Goal: Task Accomplishment & Management: Use online tool/utility

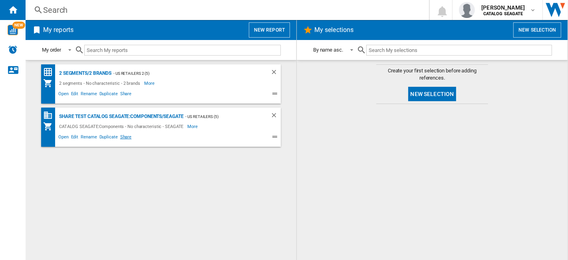
click at [126, 138] on span "Share" at bounding box center [126, 138] width 14 height 10
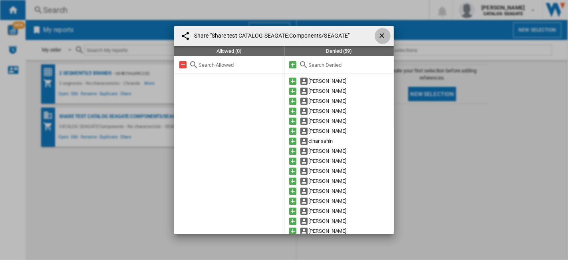
click at [381, 34] on ng-md-icon "getI18NText('BUTTONS.CLOSE_DIALOG')" at bounding box center [383, 37] width 10 height 10
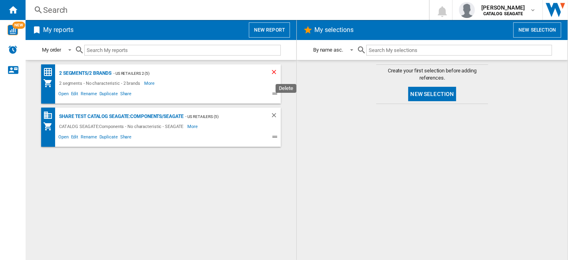
click at [275, 71] on ng-md-icon "Delete" at bounding box center [275, 73] width 10 height 10
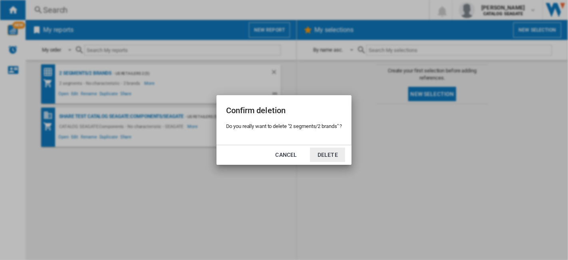
click at [330, 157] on button "Delete" at bounding box center [327, 154] width 35 height 14
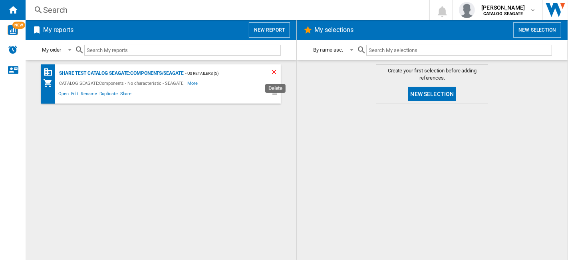
click at [274, 73] on ng-md-icon "Delete" at bounding box center [275, 73] width 10 height 10
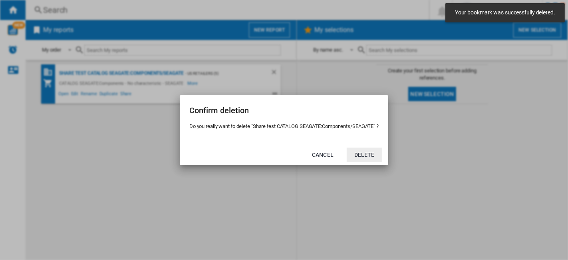
click at [362, 153] on button "Delete" at bounding box center [364, 154] width 35 height 14
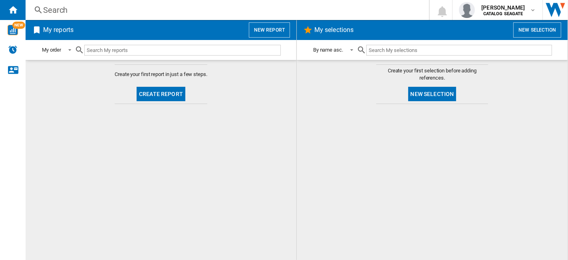
click at [268, 32] on button "New report" at bounding box center [269, 29] width 41 height 15
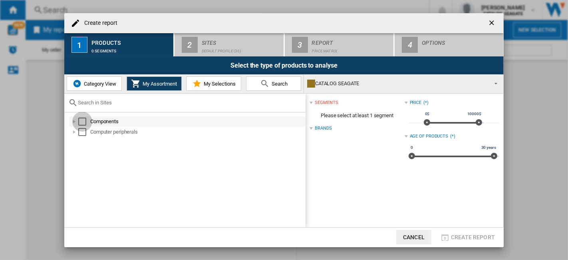
click at [83, 123] on div "Select" at bounding box center [82, 121] width 8 height 8
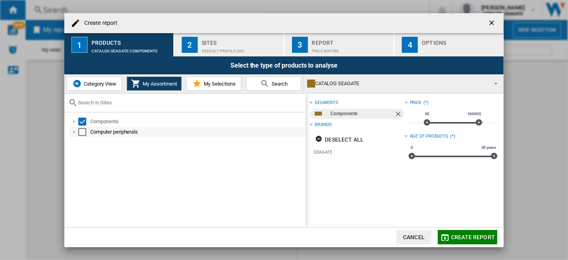
click at [85, 129] on div "Select" at bounding box center [82, 132] width 8 height 8
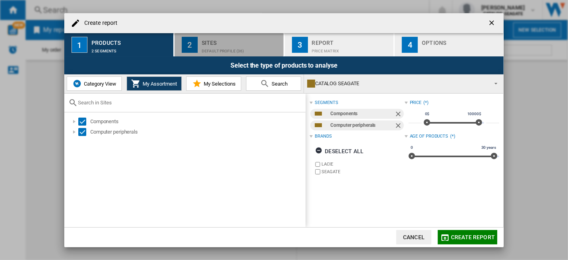
click at [236, 50] on div "Default profile (36)" at bounding box center [241, 49] width 79 height 8
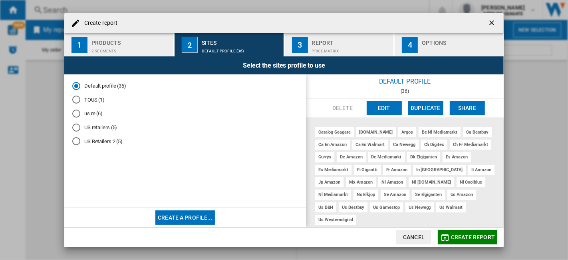
click at [103, 142] on md-radio-button "US Retailers 2 (5)" at bounding box center [185, 141] width 226 height 8
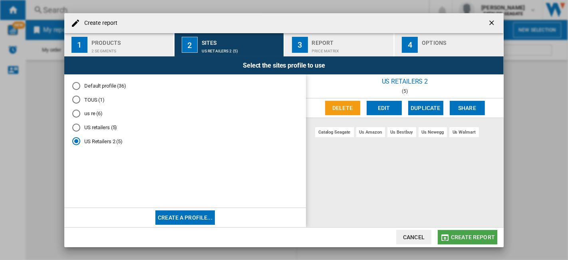
click at [465, 238] on span "Create report" at bounding box center [473, 237] width 44 height 6
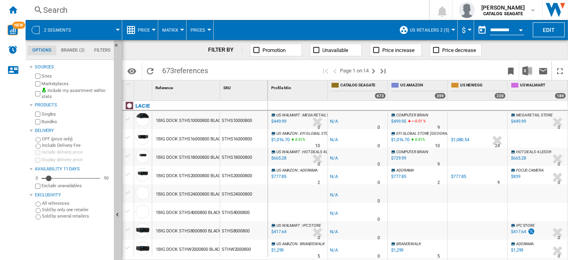
click at [53, 85] on label "Marketplaces" at bounding box center [76, 84] width 69 height 6
click at [56, 91] on label "Include my assortment within stats" at bounding box center [76, 93] width 69 height 12
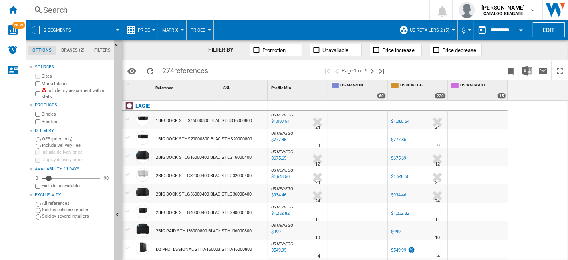
click at [148, 28] on span "Price" at bounding box center [144, 30] width 12 height 5
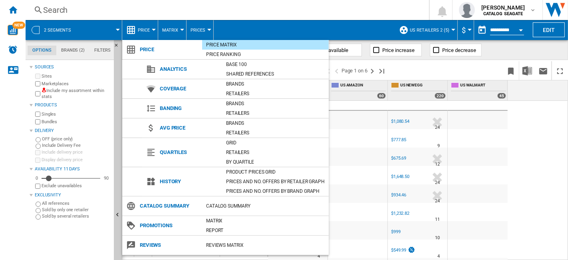
click at [175, 28] on md-backdrop at bounding box center [284, 130] width 568 height 260
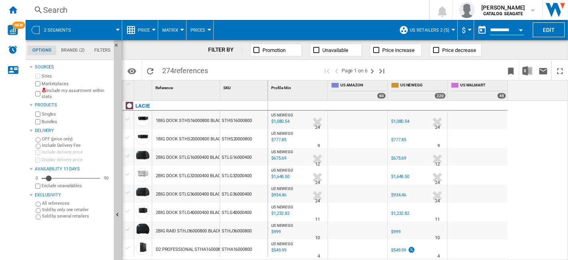
click at [181, 27] on button "Matrix" at bounding box center [172, 30] width 20 height 20
click at [183, 69] on span "Ranking" at bounding box center [176, 68] width 22 height 7
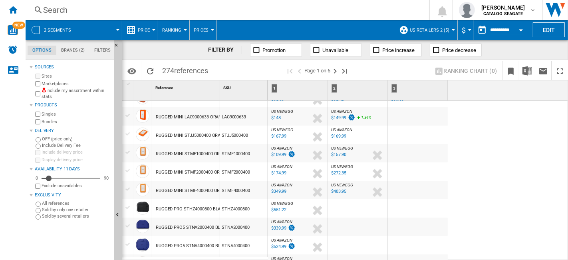
scroll to position [245, 0]
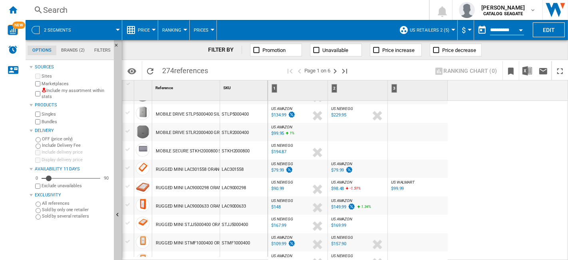
click at [291, 187] on div "%" at bounding box center [290, 190] width 4 height 10
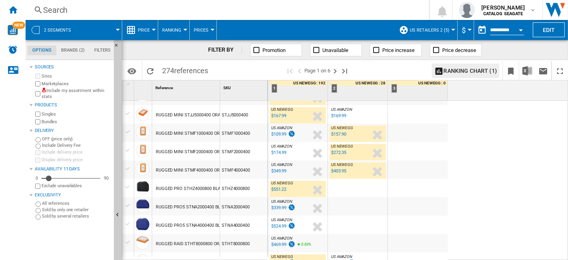
scroll to position [0, 0]
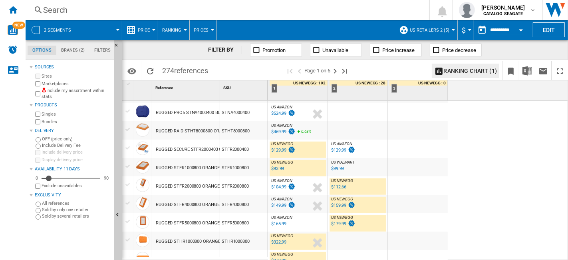
click at [301, 127] on div "US AMAZON : US AMAZON" at bounding box center [298, 125] width 56 height 5
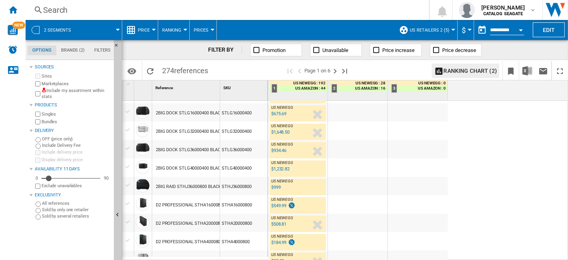
click at [294, 113] on div "US NEWEGG : US NEWEGG -1.0 % $675.69 % N/A US NEWEGG : US NEWEGG" at bounding box center [298, 114] width 56 height 18
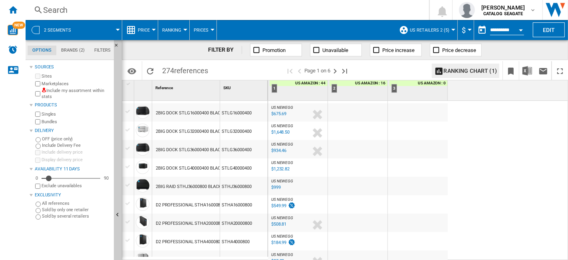
click at [176, 30] on span "Ranking" at bounding box center [171, 30] width 19 height 5
click at [178, 48] on span "Matrix" at bounding box center [173, 49] width 17 height 7
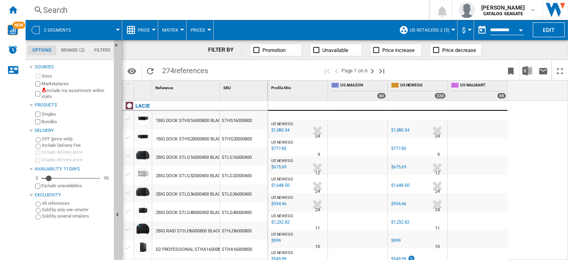
click at [117, 30] on div at bounding box center [118, 30] width 4 height 2
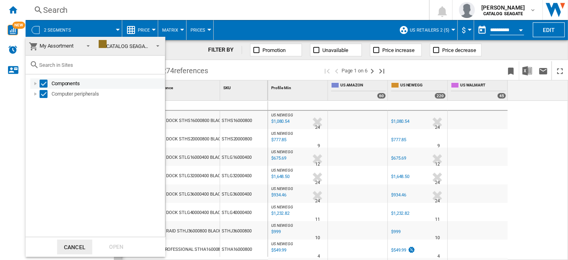
click at [42, 83] on div "Select" at bounding box center [44, 83] width 8 height 8
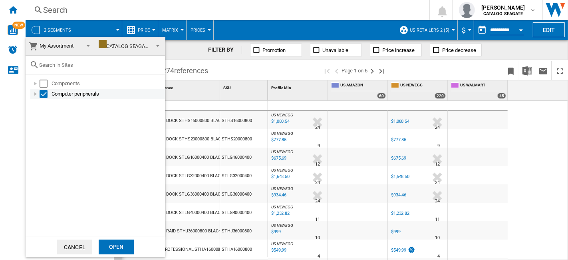
click at [37, 93] on div at bounding box center [36, 94] width 8 height 8
click at [43, 93] on div "Select" at bounding box center [44, 94] width 8 height 8
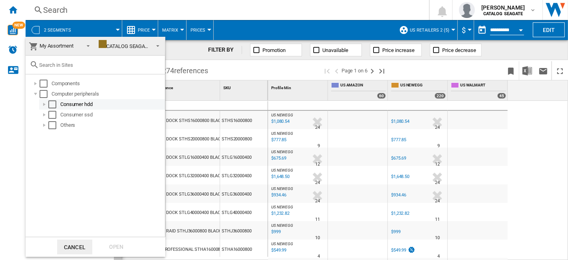
click at [42, 102] on div at bounding box center [44, 104] width 8 height 8
click at [51, 115] on div at bounding box center [53, 115] width 8 height 8
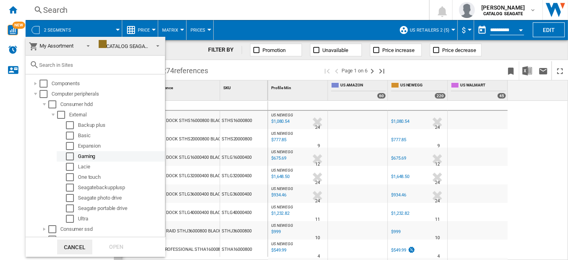
click at [68, 157] on div "Select" at bounding box center [70, 156] width 8 height 8
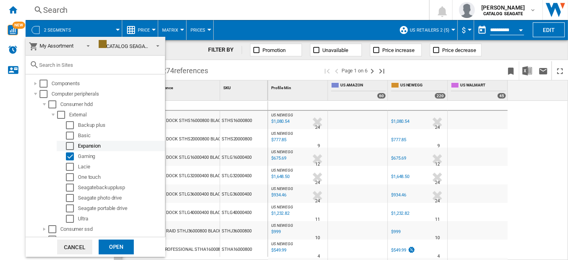
click at [75, 147] on md-checkbox "Select" at bounding box center [72, 146] width 12 height 8
click at [125, 240] on div "Open" at bounding box center [116, 246] width 35 height 15
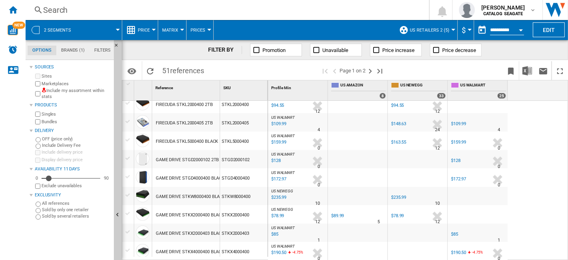
scroll to position [327, 0]
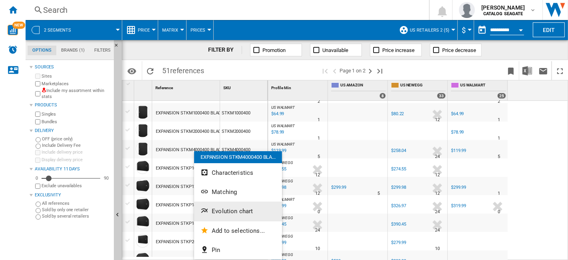
click at [250, 209] on span "Evolution chart" at bounding box center [232, 210] width 41 height 7
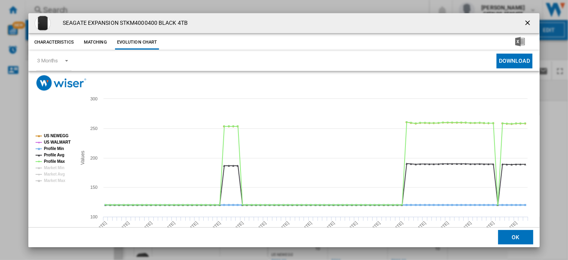
click at [59, 146] on tspan "Profile Min" at bounding box center [54, 148] width 20 height 4
click at [60, 155] on tspan "Profile Avg" at bounding box center [54, 155] width 20 height 4
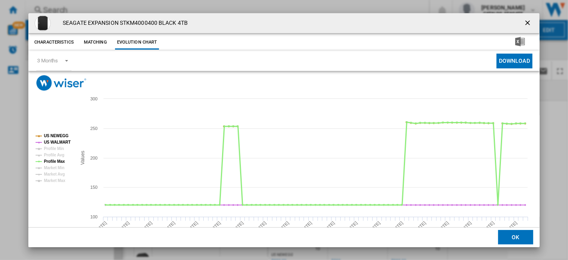
click at [61, 160] on tspan "Profile Max" at bounding box center [54, 161] width 21 height 4
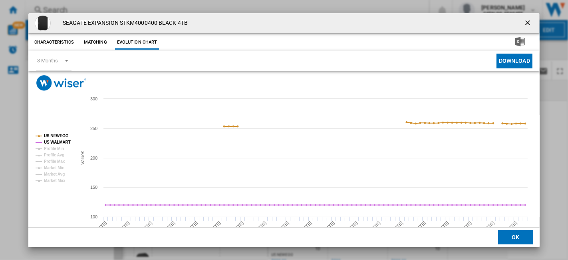
click at [61, 160] on tspan "Profile Max" at bounding box center [54, 161] width 21 height 4
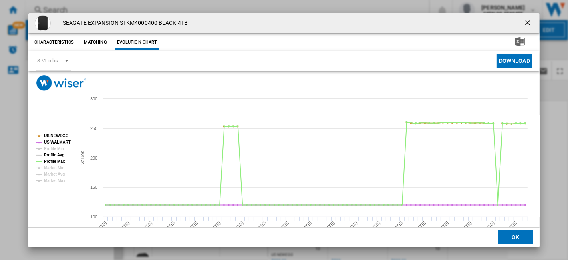
click at [60, 155] on tspan "Profile Avg" at bounding box center [54, 155] width 20 height 4
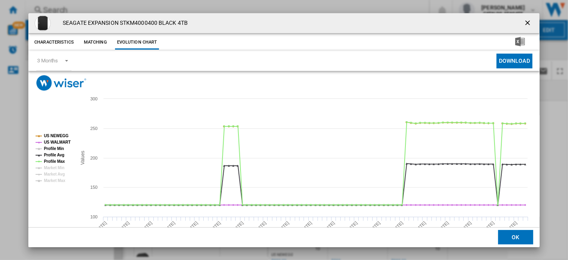
click at [63, 149] on tspan "Profile Min" at bounding box center [54, 148] width 20 height 4
click at [59, 147] on tspan "Profile Min" at bounding box center [54, 148] width 20 height 4
click at [58, 151] on tspan "Profile Min" at bounding box center [54, 148] width 20 height 4
click at [60, 153] on tspan "Profile Avg" at bounding box center [54, 155] width 20 height 4
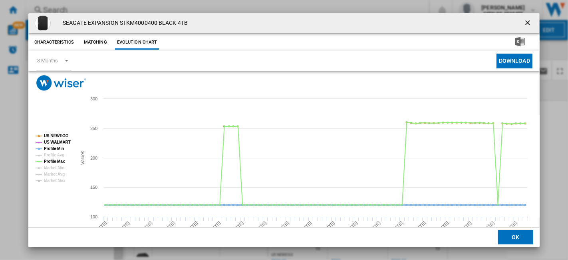
click at [60, 149] on tspan "Profile Min" at bounding box center [54, 148] width 20 height 4
click at [62, 161] on tspan "Profile Max" at bounding box center [54, 161] width 21 height 4
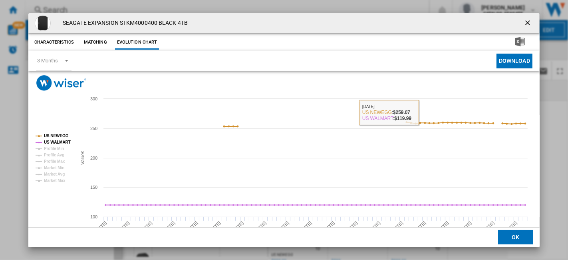
click at [524, 23] on ng-md-icon "getI18NText('BUTTONS.CLOSE_DIALOG')" at bounding box center [529, 24] width 10 height 10
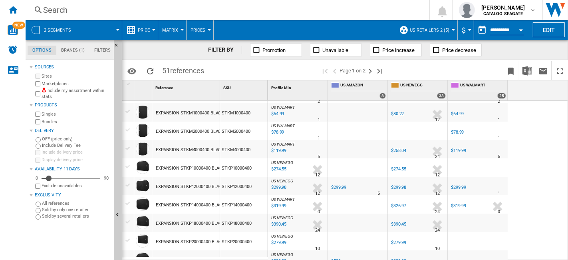
scroll to position [0, 0]
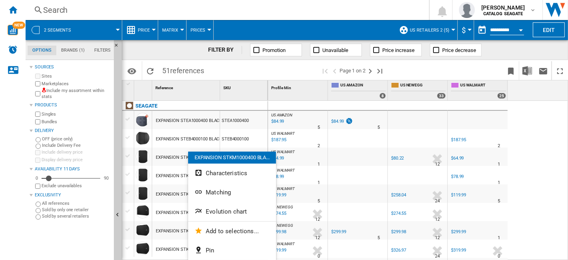
click at [556, 193] on div at bounding box center [284, 130] width 568 height 260
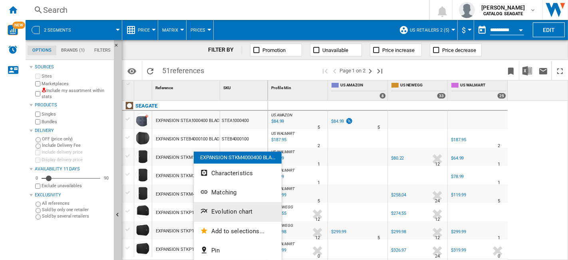
click at [235, 212] on span "Evolution chart" at bounding box center [231, 211] width 41 height 7
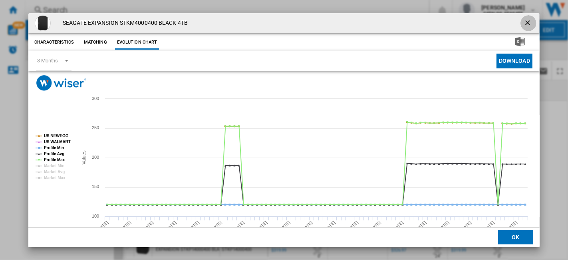
click at [520, 24] on button "Product popup" at bounding box center [528, 23] width 16 height 16
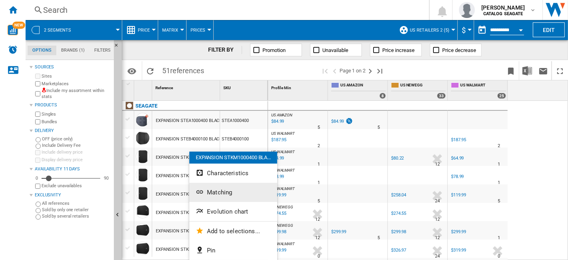
click at [242, 195] on button "Matching" at bounding box center [233, 192] width 88 height 19
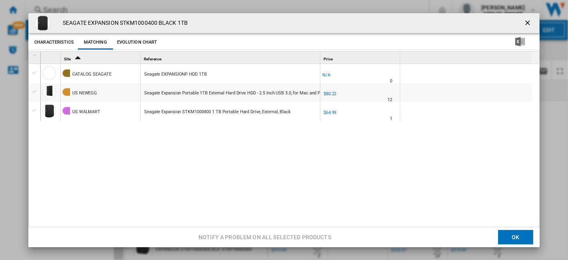
click at [524, 21] on ng-md-icon "getI18NText('BUTTONS.CLOSE_DIALOG')" at bounding box center [529, 24] width 10 height 10
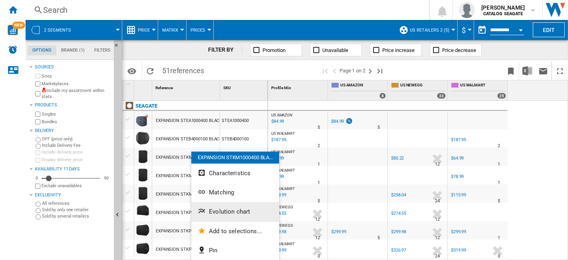
click at [241, 214] on span "Evolution chart" at bounding box center [229, 211] width 41 height 7
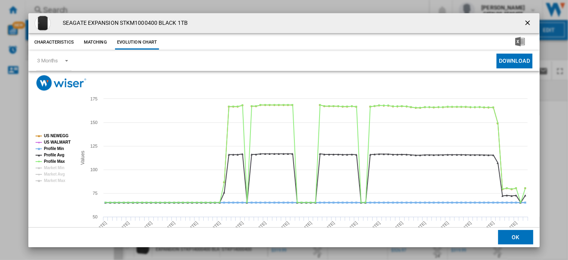
click at [59, 149] on tspan "Profile Min" at bounding box center [54, 148] width 20 height 4
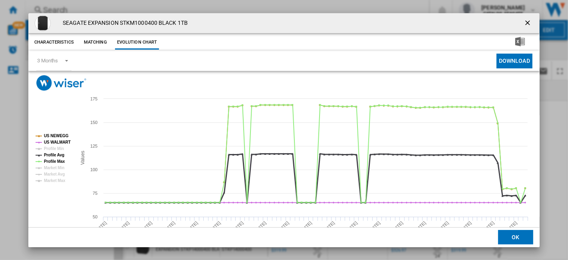
click at [60, 157] on tspan "Profile Avg" at bounding box center [54, 155] width 20 height 4
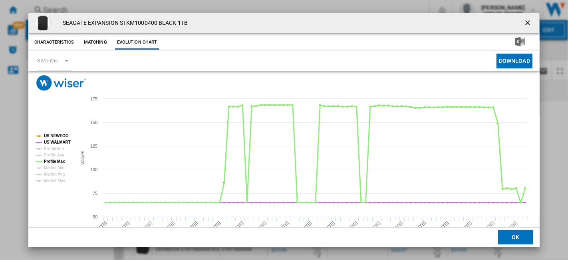
click at [60, 163] on tspan "Profile Max" at bounding box center [54, 161] width 21 height 4
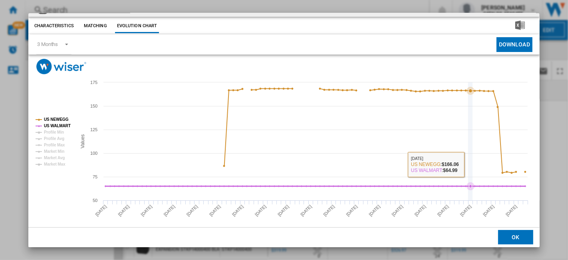
scroll to position [23, 0]
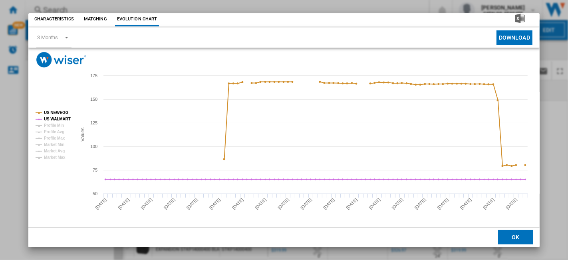
click at [561, 164] on div "SEAGATE EXPANSION STKM1000400 BLACK 1TB Characteristics Matching Evolution char…" at bounding box center [284, 130] width 568 height 260
click at [515, 235] on button "OK" at bounding box center [515, 237] width 35 height 14
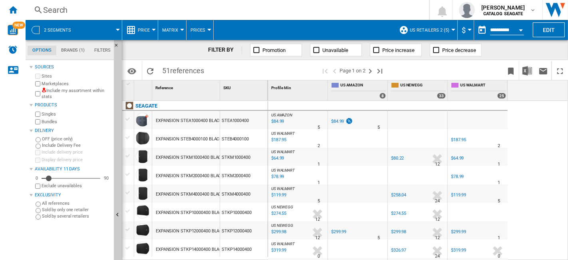
click at [147, 32] on span "Price" at bounding box center [144, 30] width 12 height 5
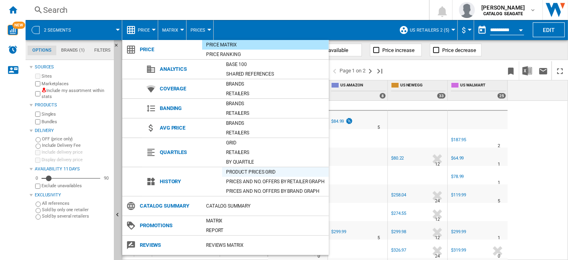
click at [254, 171] on div "Product prices grid" at bounding box center [275, 172] width 107 height 8
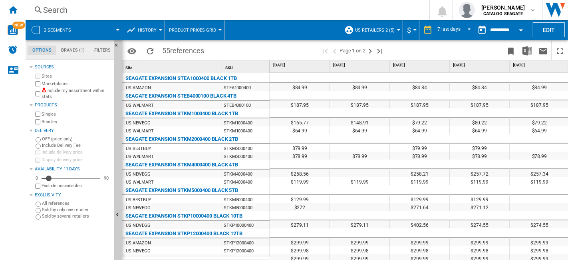
click at [155, 29] on button "History" at bounding box center [149, 30] width 23 height 20
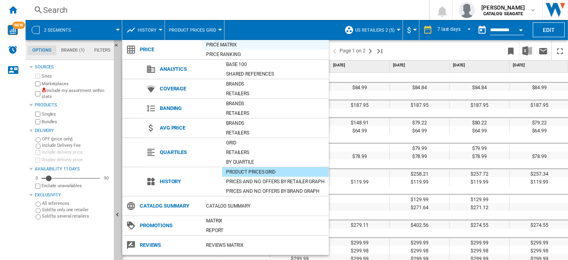
click at [224, 45] on div "Price Matrix" at bounding box center [265, 45] width 127 height 8
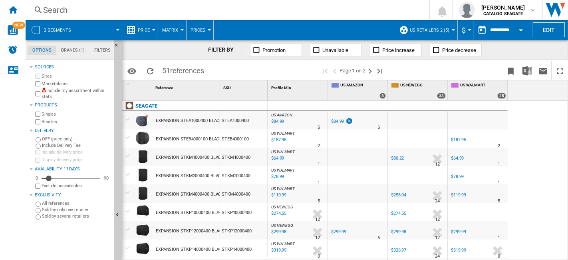
click at [114, 32] on span at bounding box center [100, 30] width 36 height 20
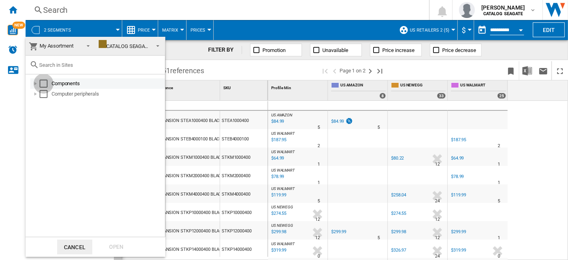
click at [44, 85] on div "Select" at bounding box center [44, 83] width 8 height 8
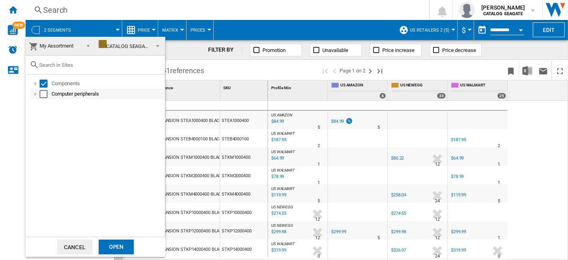
click at [42, 96] on div "Select" at bounding box center [44, 94] width 8 height 8
click at [117, 246] on div "Open" at bounding box center [116, 246] width 35 height 15
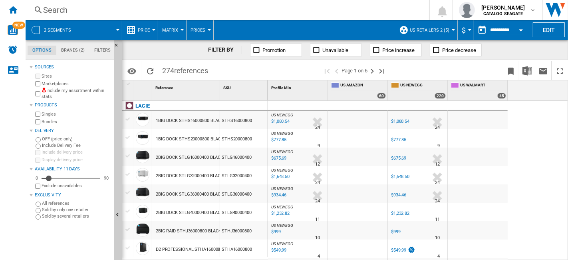
click at [116, 29] on div at bounding box center [118, 30] width 4 height 2
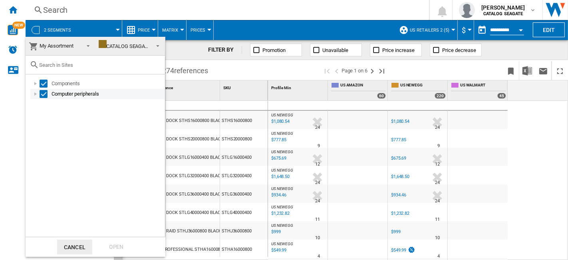
click at [44, 93] on div "Select" at bounding box center [44, 94] width 8 height 8
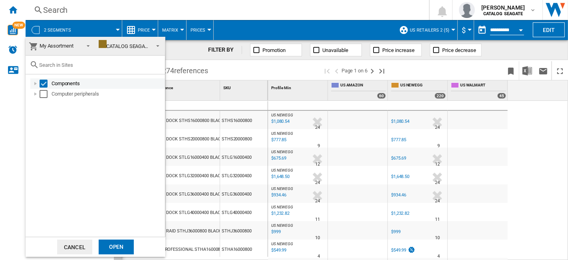
click at [33, 83] on div at bounding box center [36, 83] width 8 height 8
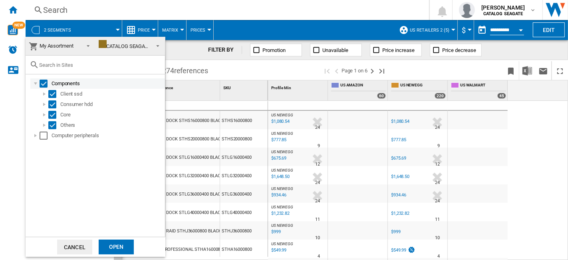
click at [43, 83] on div "Select" at bounding box center [44, 83] width 8 height 8
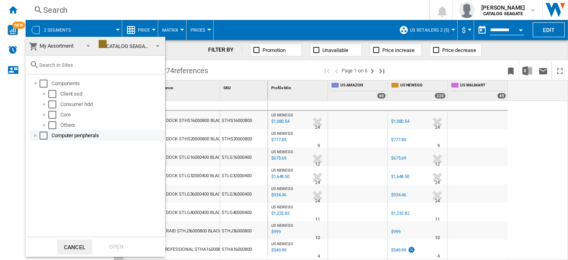
click at [38, 133] on div at bounding box center [36, 135] width 8 height 8
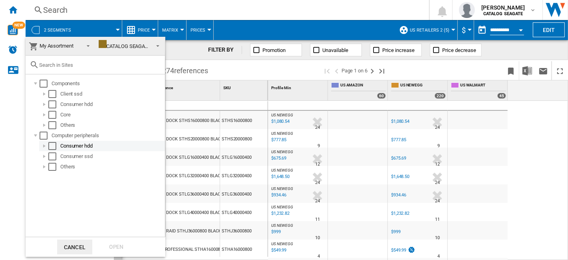
click at [42, 147] on div at bounding box center [44, 146] width 8 height 8
click at [54, 157] on div at bounding box center [53, 156] width 8 height 8
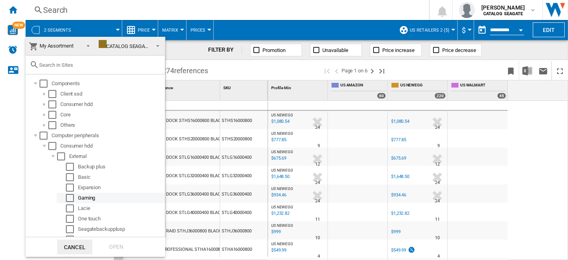
scroll to position [44, 0]
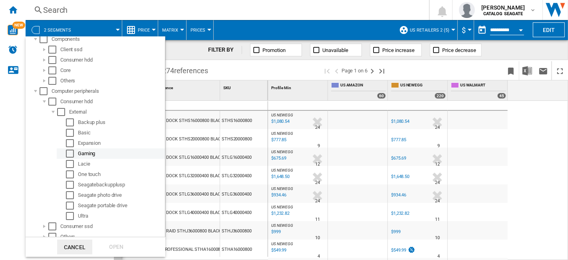
click at [72, 153] on div "Select" at bounding box center [70, 153] width 8 height 8
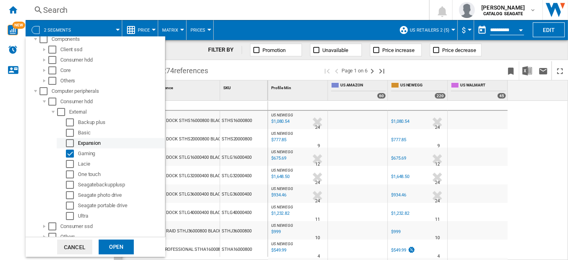
click at [69, 145] on div "Select" at bounding box center [70, 143] width 8 height 8
click at [110, 239] on div "Open" at bounding box center [116, 246] width 35 height 15
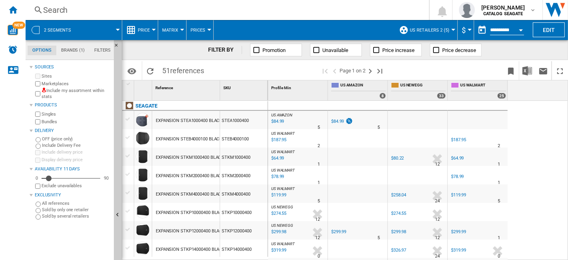
click at [149, 29] on span "Price" at bounding box center [144, 30] width 12 height 5
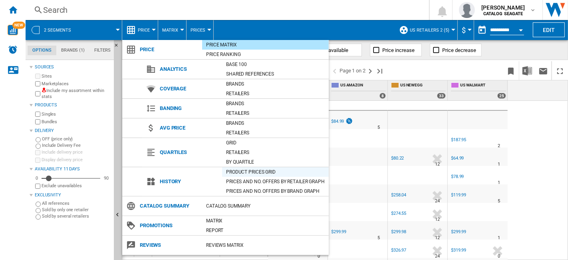
click at [258, 173] on div "Product prices grid" at bounding box center [275, 172] width 107 height 8
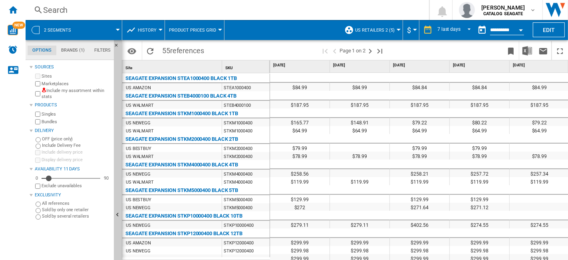
click at [153, 32] on span "History" at bounding box center [147, 30] width 19 height 5
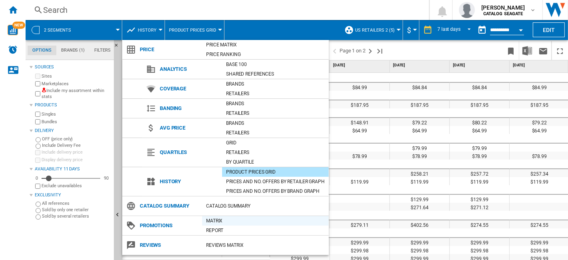
click at [220, 220] on div "Matrix" at bounding box center [265, 220] width 127 height 8
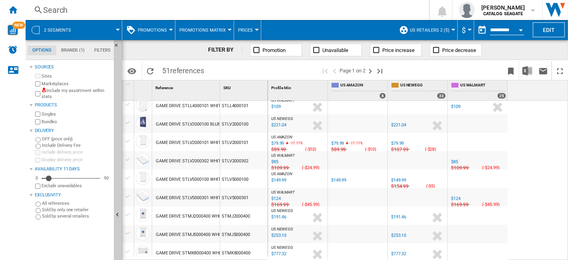
scroll to position [635, 0]
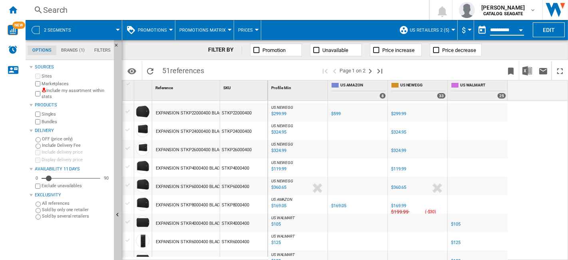
click at [497, 32] on input "**********" at bounding box center [507, 31] width 34 height 7
click at [518, 30] on button "Open calendar" at bounding box center [521, 29] width 14 height 14
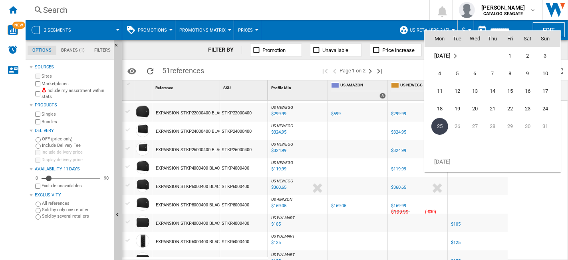
click at [441, 127] on span "25" at bounding box center [439, 126] width 17 height 17
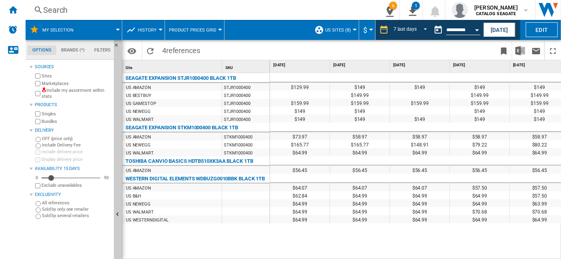
scroll to position [0, 10]
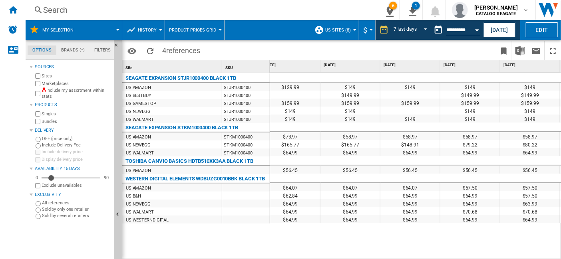
click at [383, 219] on div "$64.99" at bounding box center [410, 219] width 60 height 8
click at [154, 31] on span "History" at bounding box center [147, 30] width 19 height 5
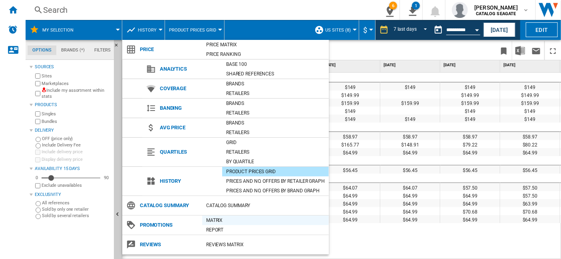
click at [219, 222] on div "Matrix" at bounding box center [265, 220] width 127 height 8
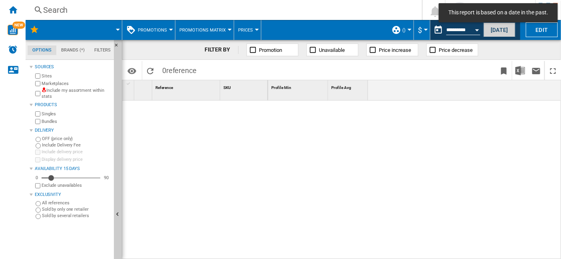
click at [506, 31] on button "[DATE]" at bounding box center [499, 29] width 32 height 15
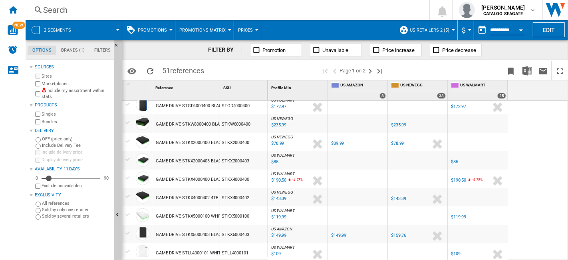
scroll to position [768, 0]
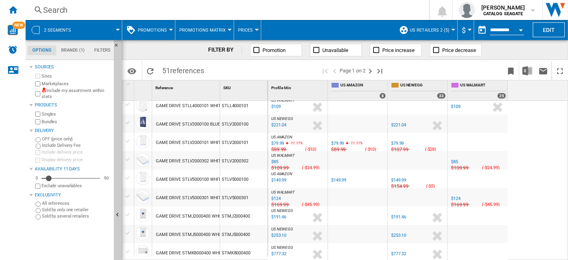
click at [161, 27] on button "Promotions" at bounding box center [154, 30] width 33 height 20
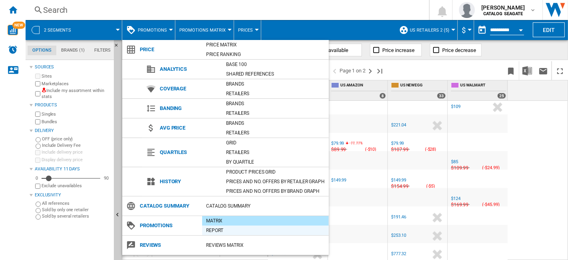
click at [222, 230] on div "Report" at bounding box center [265, 230] width 127 height 8
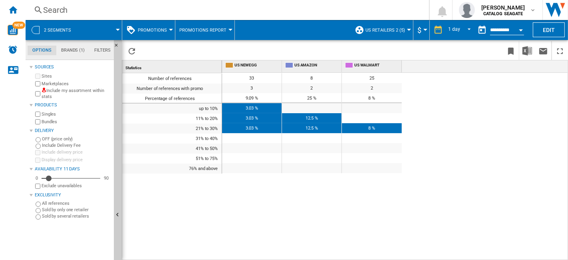
click at [117, 27] on span at bounding box center [100, 30] width 36 height 20
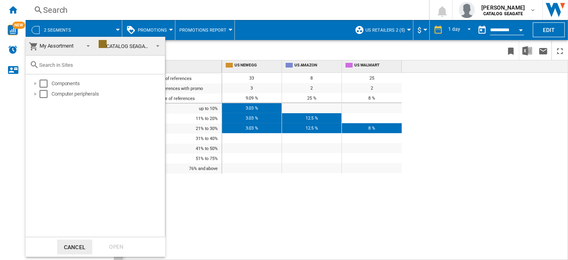
click at [117, 27] on md-backdrop at bounding box center [284, 130] width 568 height 260
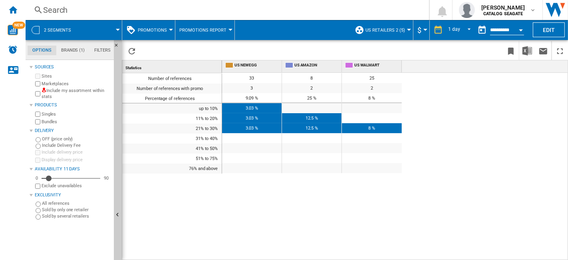
click at [117, 27] on span at bounding box center [100, 30] width 36 height 20
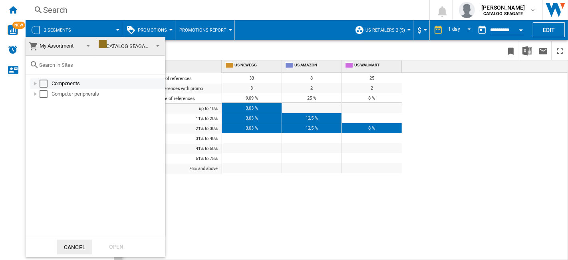
click at [42, 81] on div "Select" at bounding box center [44, 83] width 8 height 8
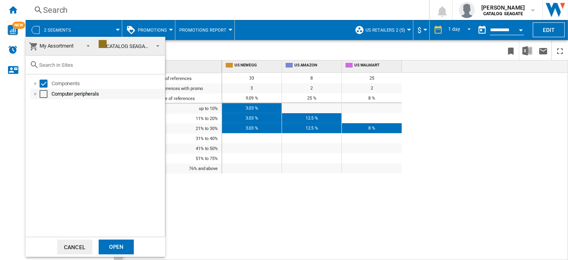
click at [44, 93] on div "Select" at bounding box center [44, 94] width 8 height 8
drag, startPoint x: 111, startPoint y: 245, endPoint x: 302, endPoint y: 188, distance: 199.8
click at [111, 246] on div "Open" at bounding box center [116, 246] width 35 height 15
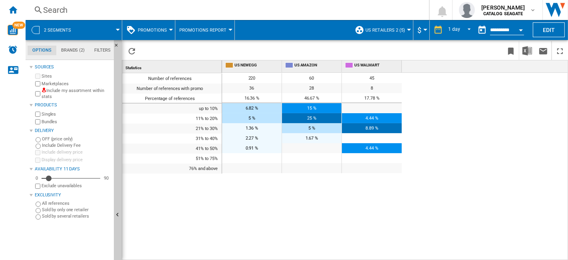
click at [228, 30] on div at bounding box center [230, 30] width 4 height 2
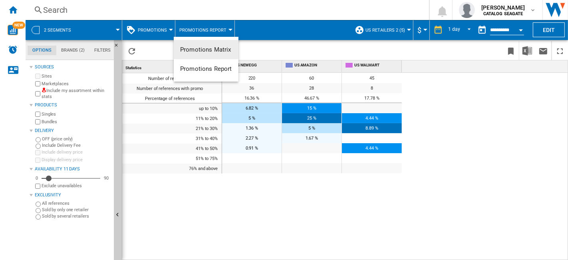
click at [222, 40] on button "Promotions Matrix" at bounding box center [206, 49] width 65 height 19
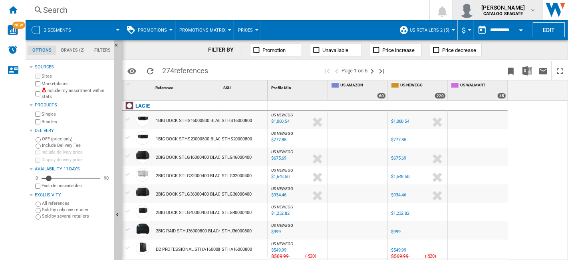
click at [286, 55] on button "Promotion" at bounding box center [276, 50] width 52 height 13
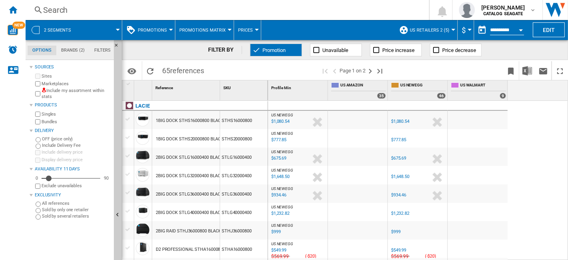
click at [286, 55] on button "Promotion" at bounding box center [276, 50] width 52 height 13
click at [292, 57] on div "FILTER BY Promotion Unavailable Price increase Price decrease" at bounding box center [345, 50] width 446 height 20
click at [290, 52] on button "Promotion" at bounding box center [276, 50] width 52 height 13
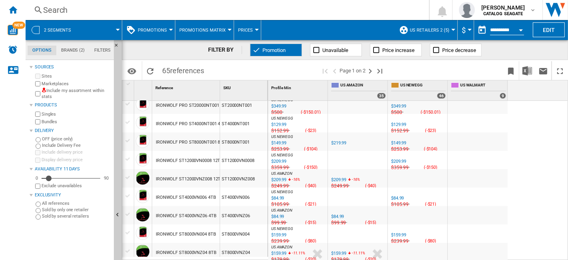
scroll to position [600, 0]
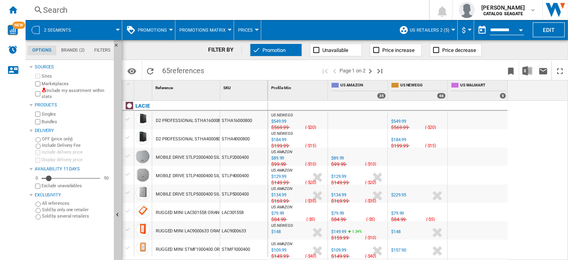
click at [285, 51] on span "Promotion" at bounding box center [273, 50] width 23 height 6
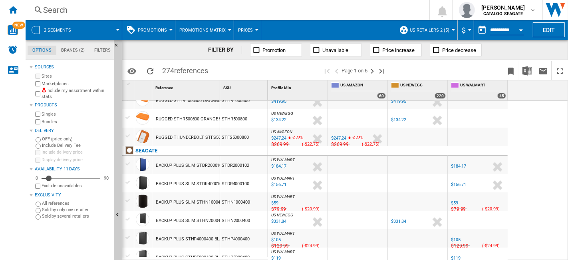
click at [171, 32] on md-menu "Promotions Price Price Matrix Price Ranking Analytics Base 100 Shared reference…" at bounding box center [148, 30] width 53 height 20
click at [159, 32] on button "Promotions" at bounding box center [154, 30] width 33 height 20
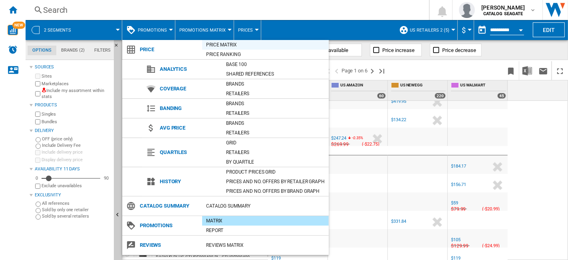
click at [230, 48] on div "Price Matrix" at bounding box center [265, 45] width 127 height 8
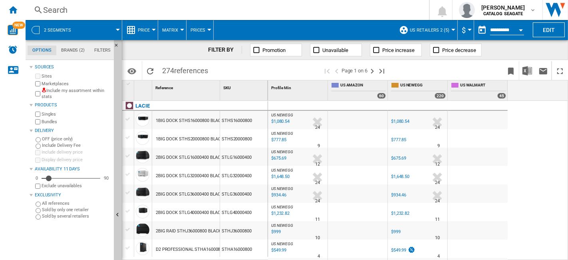
click at [114, 32] on span at bounding box center [100, 30] width 36 height 20
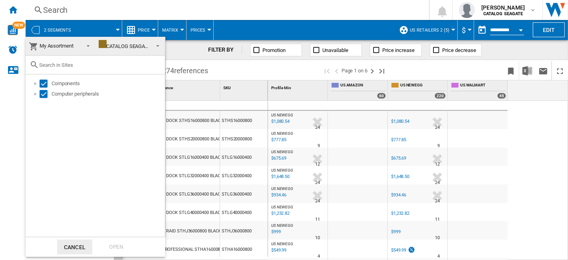
click at [114, 32] on md-backdrop at bounding box center [284, 130] width 568 height 260
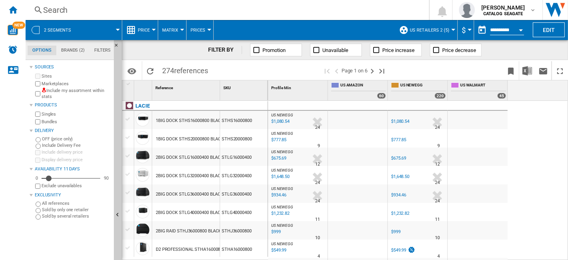
click at [180, 30] on button "Matrix" at bounding box center [172, 30] width 20 height 20
click at [174, 71] on span "Ranking" at bounding box center [176, 68] width 22 height 7
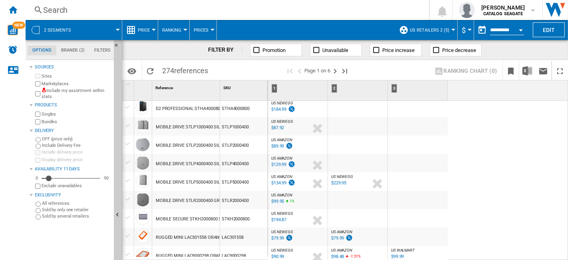
scroll to position [222, 0]
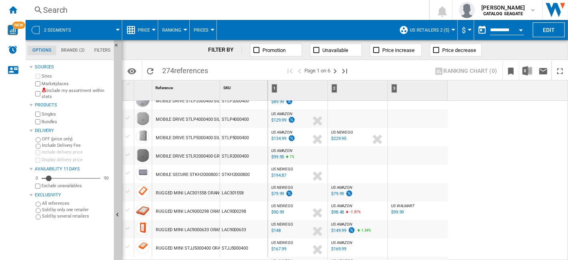
click at [283, 171] on div "$194.87" at bounding box center [278, 175] width 16 height 8
click at [302, 194] on div "US NEWEGG : US NEWEGG -1.0 % $79.99 % N/A US NEWEGG : US NEWEGG" at bounding box center [298, 194] width 56 height 18
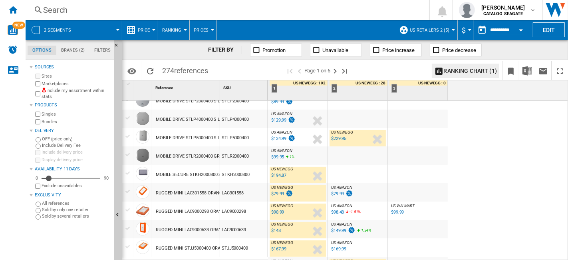
scroll to position [266, 0]
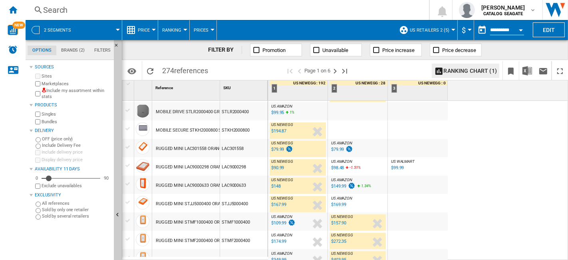
click at [146, 33] on button "Price" at bounding box center [146, 30] width 16 height 20
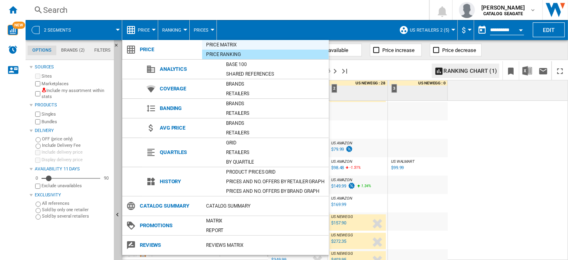
click at [214, 45] on div "Price Matrix" at bounding box center [265, 45] width 127 height 8
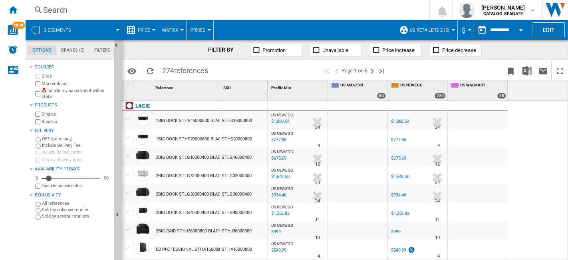
click at [119, 30] on div at bounding box center [118, 30] width 4 height 2
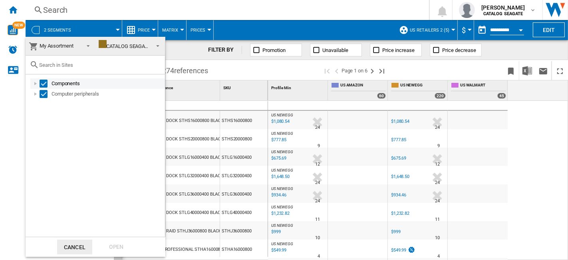
click at [36, 84] on div at bounding box center [36, 83] width 8 height 8
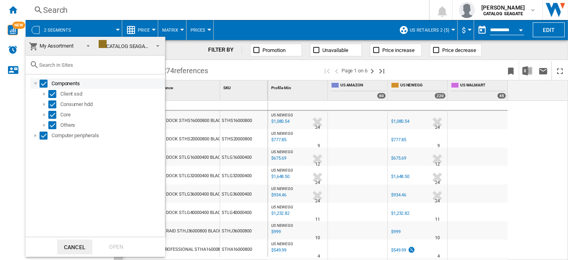
click at [42, 82] on div "Select" at bounding box center [44, 83] width 8 height 8
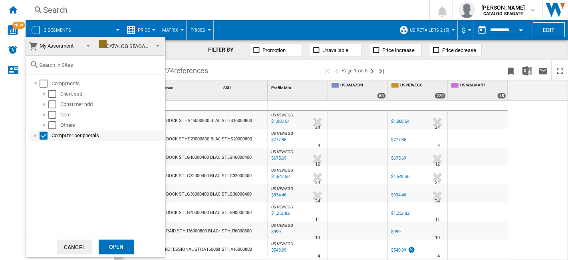
click at [35, 134] on div at bounding box center [36, 135] width 8 height 8
click at [46, 134] on div "Select" at bounding box center [44, 135] width 8 height 8
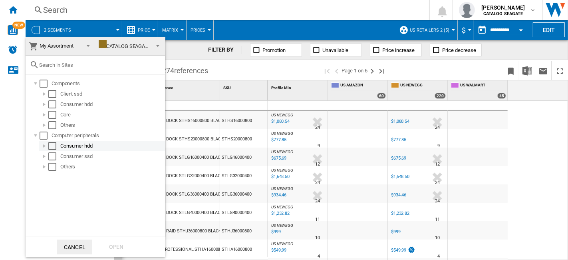
click at [46, 147] on div at bounding box center [44, 146] width 8 height 8
click at [51, 156] on div at bounding box center [53, 156] width 8 height 8
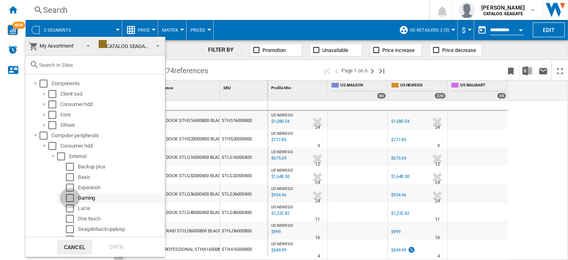
click at [71, 197] on div "Select" at bounding box center [70, 198] width 8 height 8
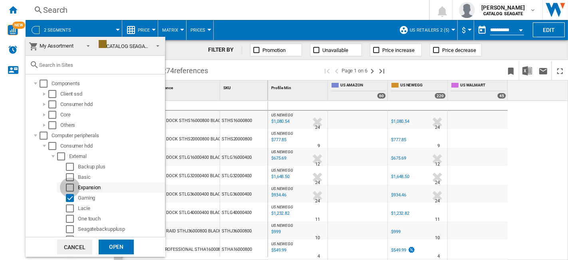
click at [70, 186] on div "Select" at bounding box center [70, 187] width 8 height 8
click at [112, 239] on div "Open" at bounding box center [116, 246] width 35 height 15
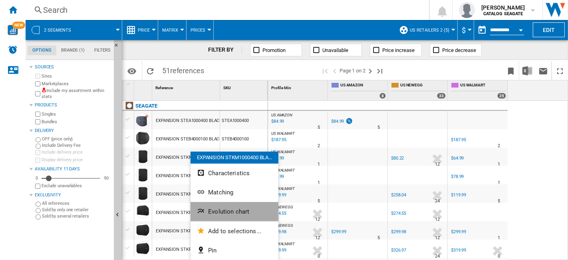
click at [238, 212] on span "Evolution chart" at bounding box center [228, 211] width 41 height 7
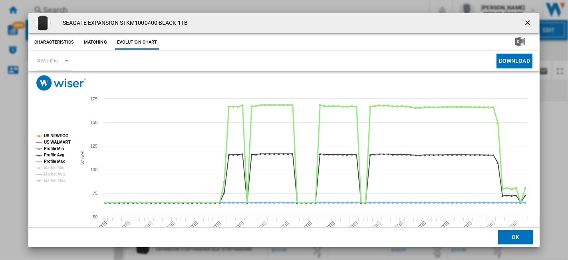
click at [57, 159] on tspan "Profile Max" at bounding box center [54, 161] width 21 height 4
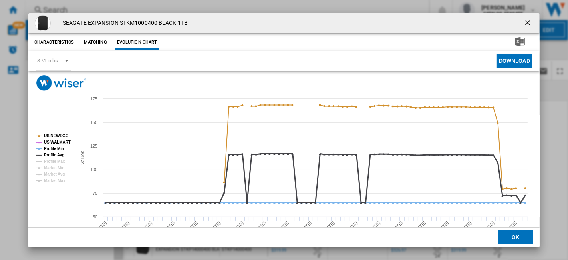
click at [57, 154] on tspan "Profile Avg" at bounding box center [54, 155] width 20 height 4
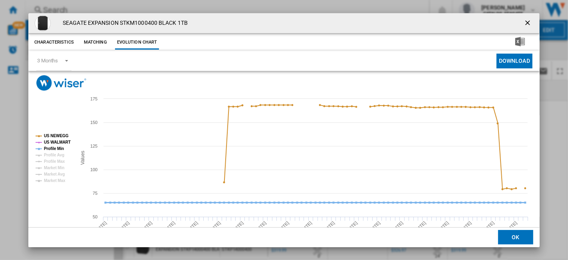
click at [58, 149] on tspan "Profile Min" at bounding box center [54, 148] width 20 height 4
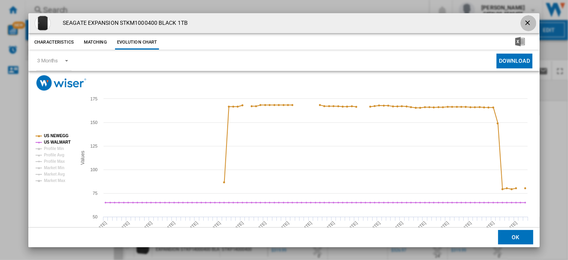
click at [524, 23] on ng-md-icon "getI18NText('BUTTONS.CLOSE_DIALOG')" at bounding box center [529, 24] width 10 height 10
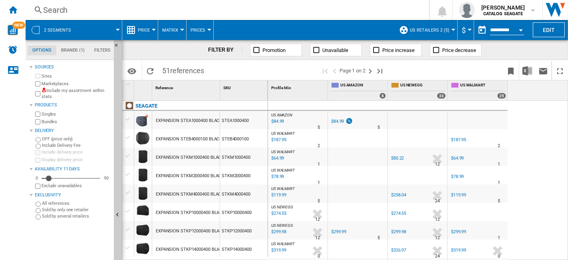
click at [180, 30] on div at bounding box center [182, 30] width 4 height 2
click at [240, 10] on md-backdrop at bounding box center [284, 130] width 568 height 260
click at [172, 33] on button "Matrix" at bounding box center [172, 30] width 20 height 20
click at [264, 16] on md-backdrop at bounding box center [284, 130] width 568 height 260
click at [118, 30] on md-menu "2 segments" at bounding box center [74, 30] width 97 height 20
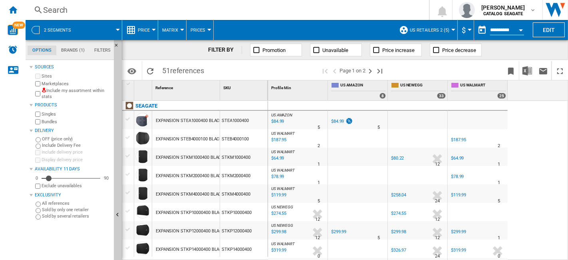
click at [118, 30] on md-menu "2 segments" at bounding box center [74, 30] width 97 height 20
click at [117, 27] on span at bounding box center [100, 30] width 36 height 20
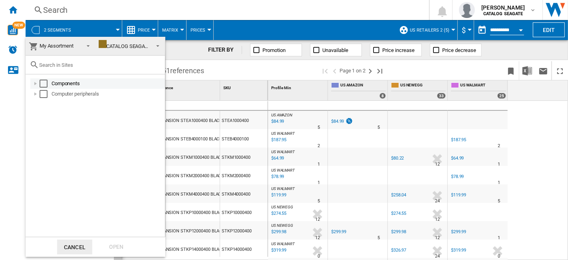
click at [43, 81] on div "Select" at bounding box center [44, 83] width 8 height 8
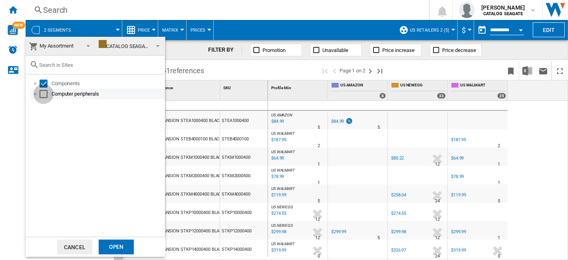
click at [42, 95] on div "Select" at bounding box center [44, 94] width 8 height 8
click at [116, 244] on div "Open" at bounding box center [116, 246] width 35 height 15
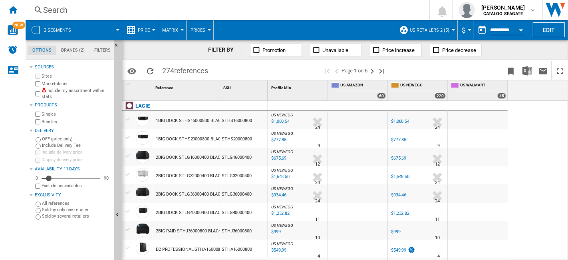
click at [181, 30] on div at bounding box center [182, 30] width 4 height 2
click at [180, 72] on button "Ranking" at bounding box center [177, 68] width 38 height 19
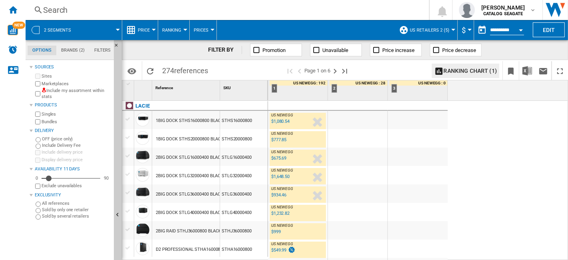
click at [294, 120] on div "%" at bounding box center [296, 122] width 4 height 10
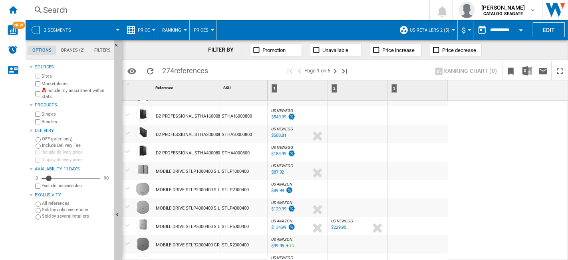
scroll to position [222, 0]
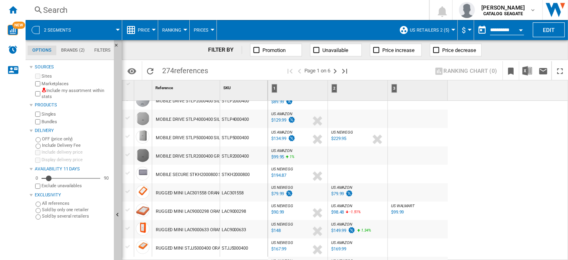
click at [297, 135] on div at bounding box center [298, 144] width 4 height 19
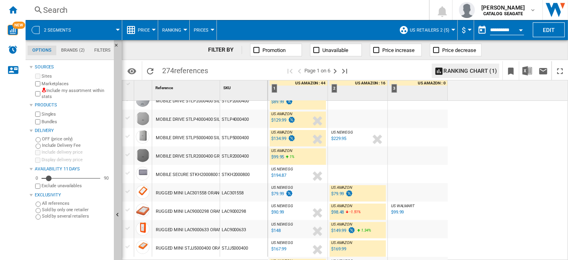
click at [144, 28] on span "Price" at bounding box center [144, 30] width 12 height 5
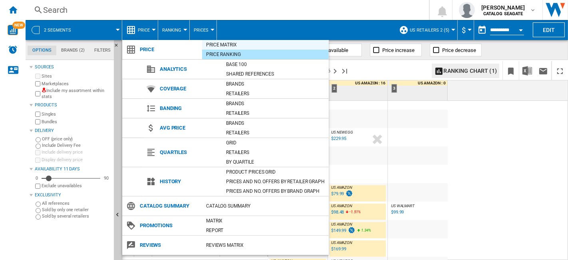
click at [218, 47] on div "Price Matrix" at bounding box center [265, 45] width 127 height 8
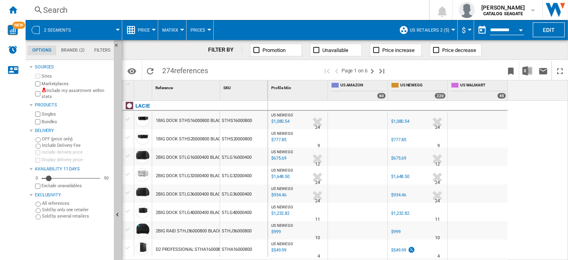
click at [116, 33] on span at bounding box center [100, 30] width 36 height 20
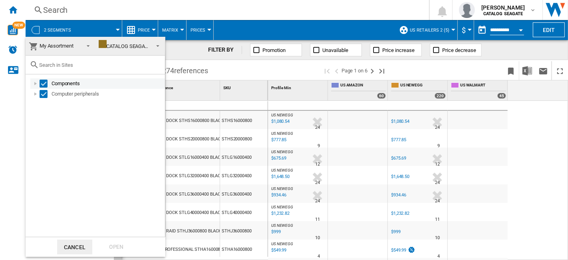
click at [34, 85] on div at bounding box center [36, 83] width 8 height 8
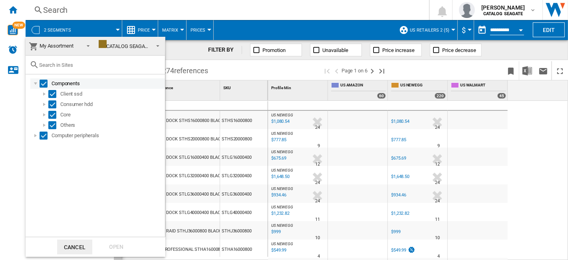
click at [39, 84] on div at bounding box center [36, 83] width 8 height 8
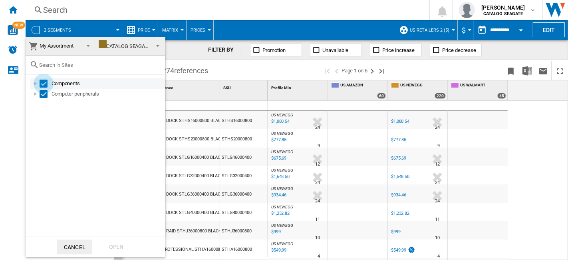
click at [47, 83] on div "Select" at bounding box center [44, 83] width 8 height 8
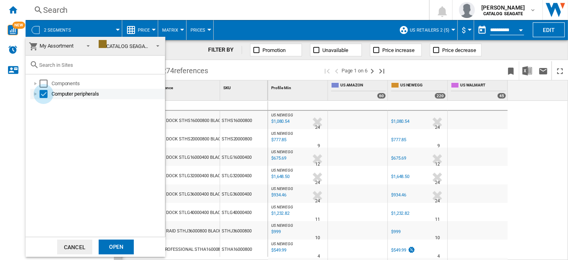
click at [43, 92] on div "Select" at bounding box center [44, 94] width 8 height 8
click at [36, 94] on div at bounding box center [36, 94] width 8 height 8
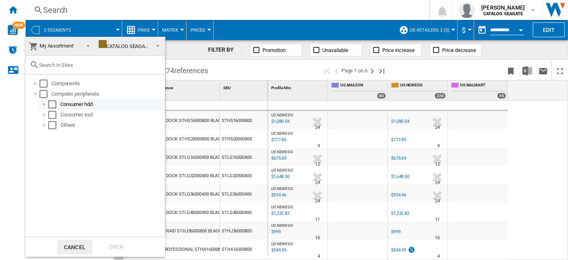
click at [43, 105] on div at bounding box center [44, 104] width 8 height 8
click at [50, 113] on div at bounding box center [53, 115] width 8 height 8
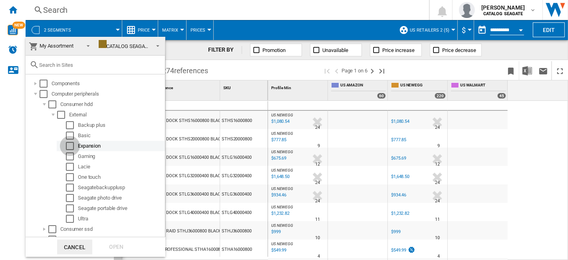
click at [69, 148] on div "Select" at bounding box center [70, 146] width 8 height 8
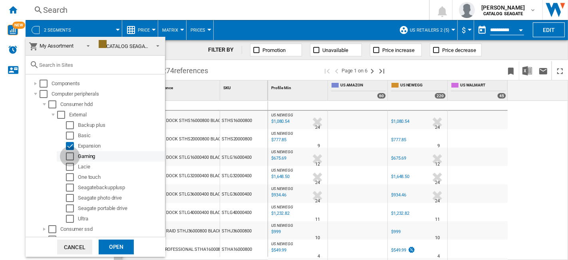
click at [68, 158] on div "Select" at bounding box center [70, 156] width 8 height 8
click at [115, 239] on div "Open" at bounding box center [116, 246] width 35 height 15
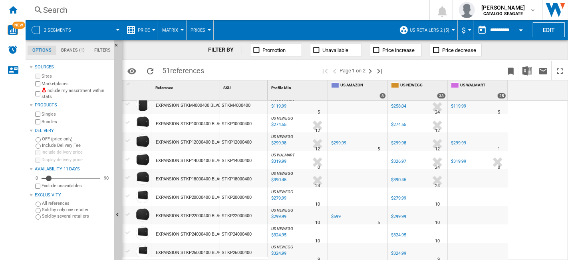
scroll to position [44, 0]
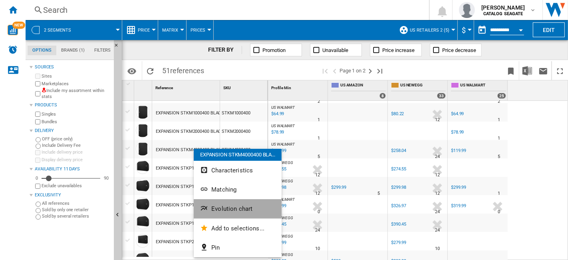
click at [240, 206] on span "Evolution chart" at bounding box center [231, 208] width 41 height 7
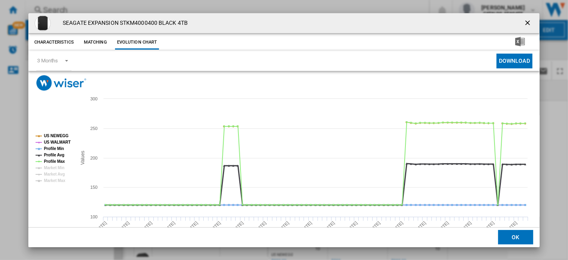
click at [61, 153] on tspan "Profile Avg" at bounding box center [54, 155] width 20 height 4
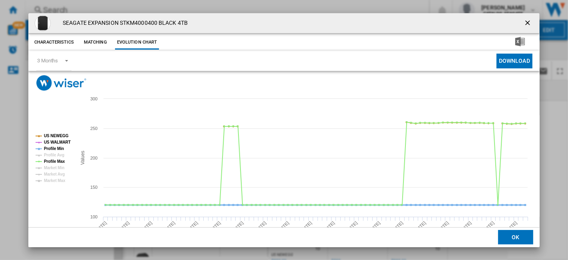
click at [58, 146] on tspan "Profile Min" at bounding box center [54, 148] width 20 height 4
click at [58, 160] on tspan "Profile Max" at bounding box center [54, 161] width 21 height 4
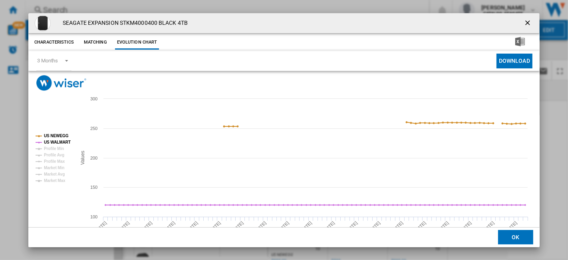
click at [524, 22] on ng-md-icon "getI18NText('BUTTONS.CLOSE_DIALOG')" at bounding box center [529, 24] width 10 height 10
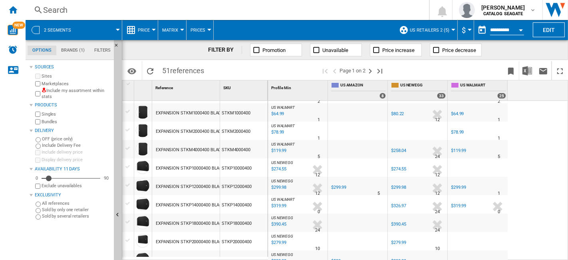
click at [149, 30] on span "Price" at bounding box center [144, 30] width 12 height 5
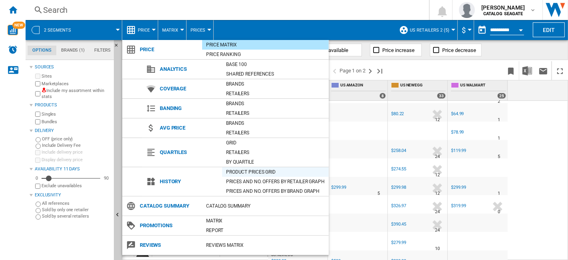
click at [260, 168] on div "Product prices grid" at bounding box center [275, 172] width 107 height 8
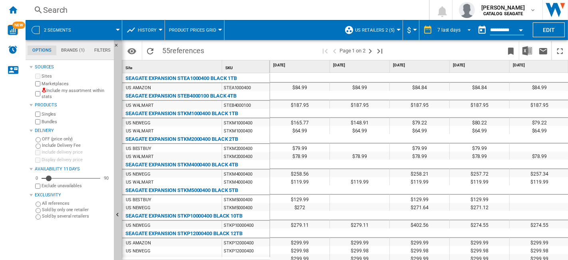
click at [470, 32] on span "REPORTS.WIZARD.STEPS.REPORT.STEPS.REPORT_OPTIONS.PERIOD: 7 last days" at bounding box center [467, 29] width 10 height 7
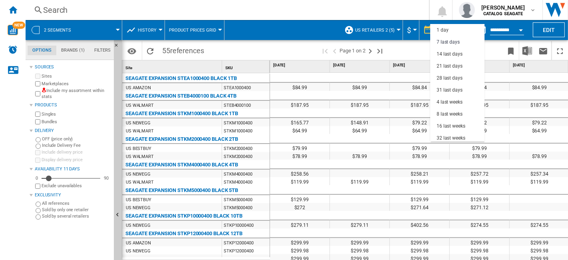
click at [298, 11] on md-backdrop at bounding box center [284, 130] width 568 height 260
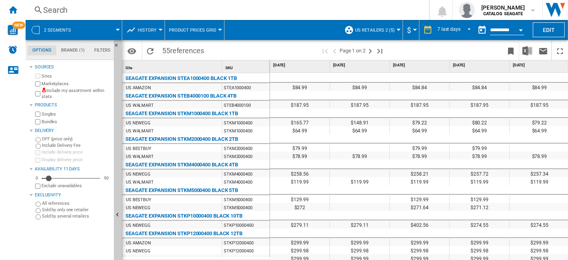
click at [152, 33] on button "History" at bounding box center [149, 30] width 23 height 20
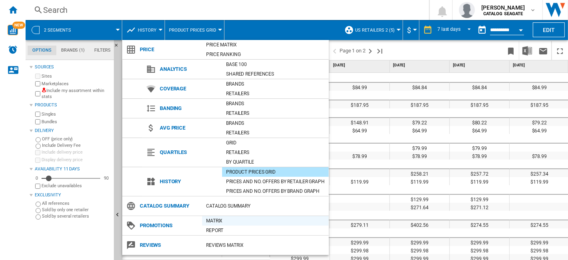
click at [219, 222] on div "Matrix" at bounding box center [265, 220] width 127 height 8
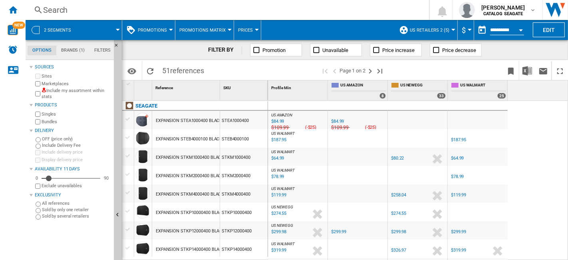
click at [288, 47] on button "Promotion" at bounding box center [276, 50] width 52 height 13
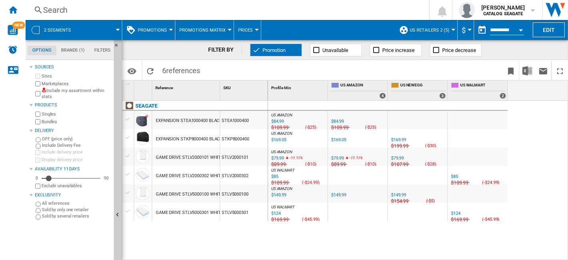
click at [220, 30] on span "Promotions Matrix" at bounding box center [202, 30] width 46 height 5
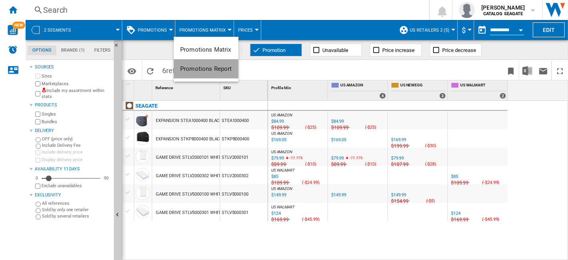
click at [215, 73] on button "Promotions Report" at bounding box center [206, 68] width 65 height 19
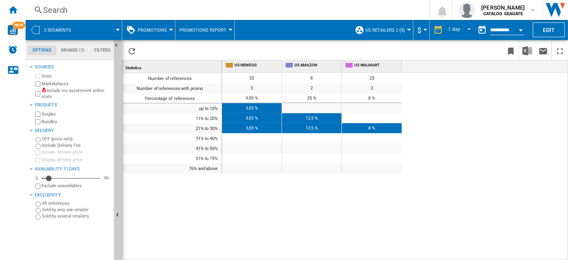
click at [164, 34] on button "Promotions" at bounding box center [154, 30] width 33 height 20
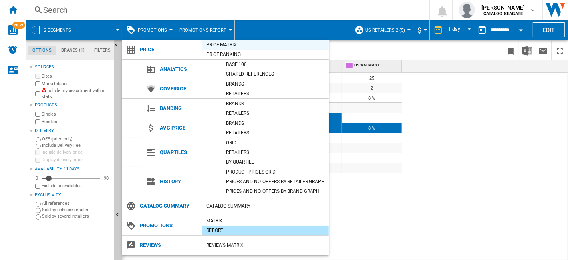
click at [229, 46] on div "Price Matrix" at bounding box center [265, 45] width 127 height 8
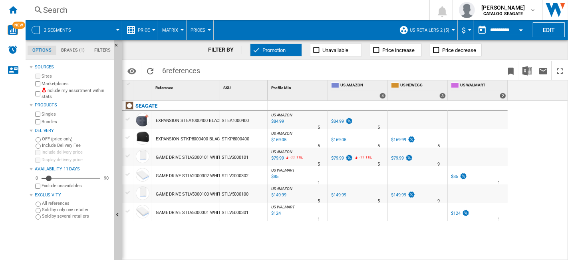
click at [116, 29] on div at bounding box center [118, 30] width 4 height 2
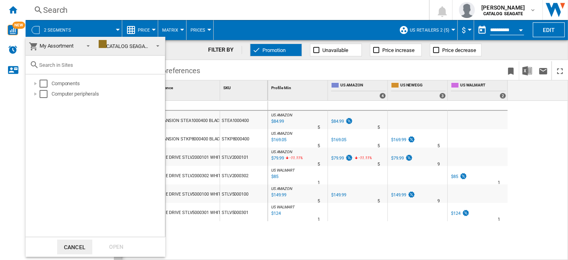
click at [116, 29] on md-backdrop at bounding box center [284, 130] width 568 height 260
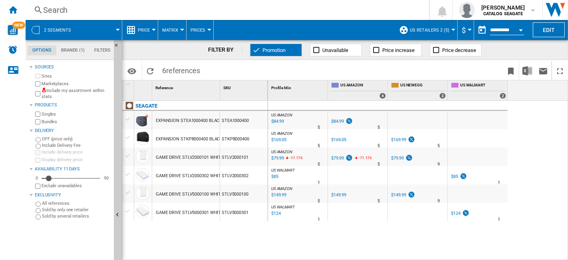
click at [452, 30] on div at bounding box center [453, 30] width 4 height 2
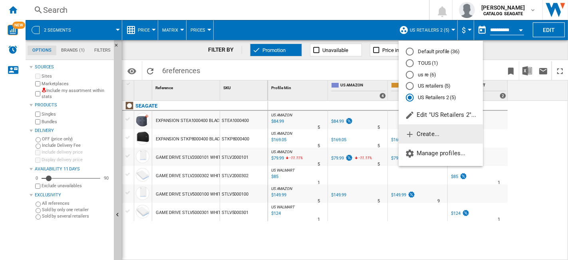
click at [441, 134] on button "Create..." at bounding box center [441, 133] width 84 height 19
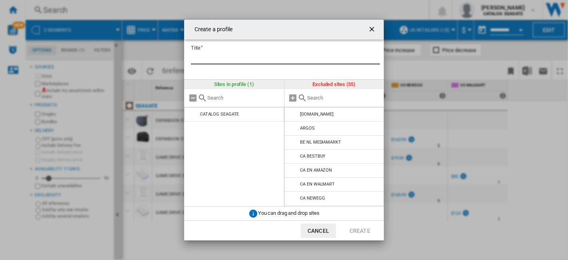
click at [258, 57] on input "Title" at bounding box center [285, 58] width 189 height 12
type input "*"
type input "**"
click at [338, 102] on div at bounding box center [334, 98] width 100 height 18
click at [310, 101] on div at bounding box center [334, 98] width 100 height 18
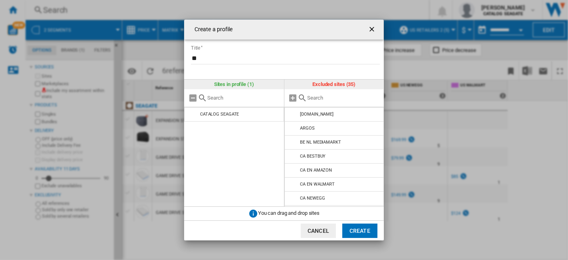
click at [315, 96] on input "text" at bounding box center [344, 98] width 73 height 6
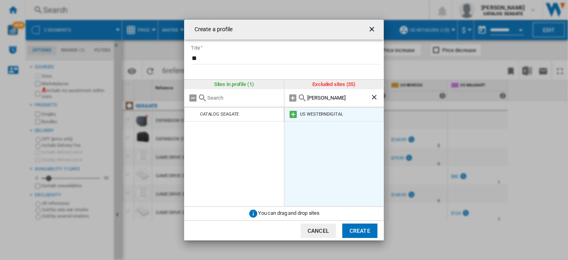
type input "[PERSON_NAME]"
click at [319, 117] on li "US WESTERNDIGITAL" at bounding box center [334, 114] width 100 height 14
click at [293, 115] on md-icon at bounding box center [294, 114] width 10 height 10
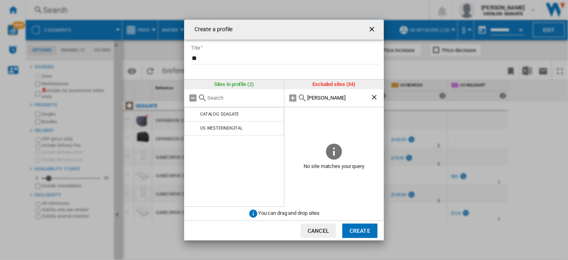
click at [358, 230] on button "Create" at bounding box center [359, 230] width 35 height 14
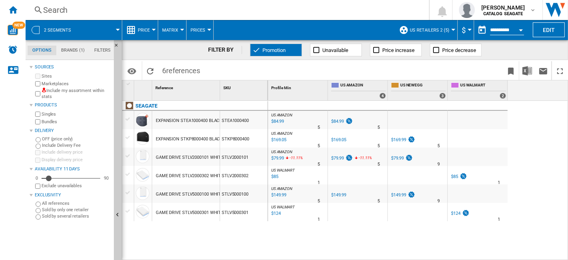
click at [458, 29] on md-menu "$ Argentin Peso Australian Dollar balboa Bolivia [GEOGRAPHIC_DATA] Bulgarian le…" at bounding box center [466, 30] width 16 height 20
click at [452, 30] on div at bounding box center [453, 30] width 4 height 2
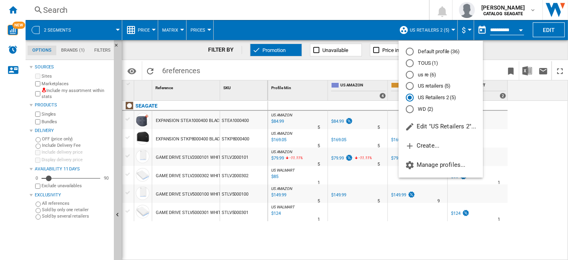
click at [439, 111] on md-radio-button "WD (2)" at bounding box center [441, 109] width 70 height 8
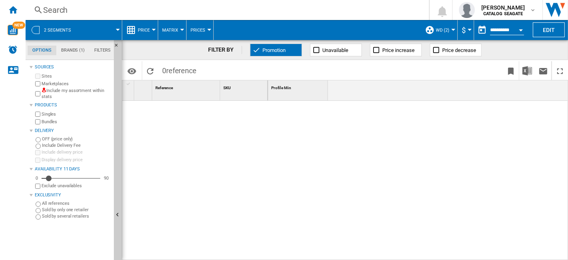
click at [275, 50] on span "Promotion" at bounding box center [273, 50] width 23 height 6
click at [116, 30] on div at bounding box center [118, 30] width 4 height 2
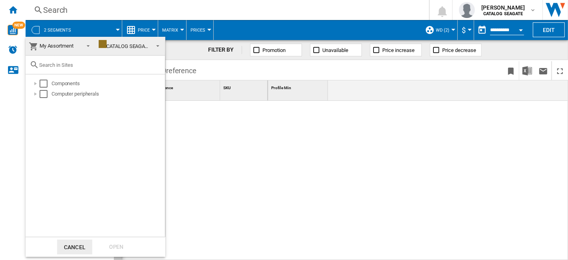
click at [89, 47] on span at bounding box center [86, 45] width 10 height 11
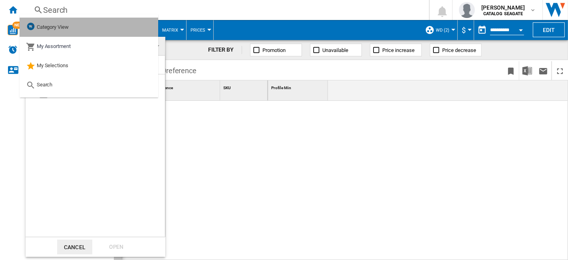
click at [63, 28] on span "Category View" at bounding box center [53, 27] width 32 height 6
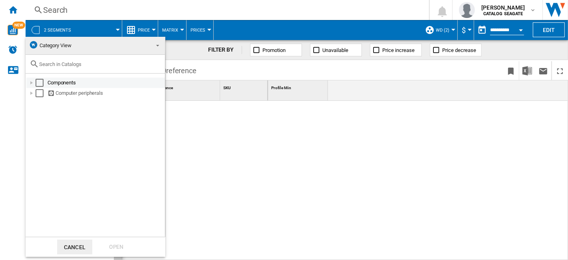
click at [30, 83] on div at bounding box center [32, 83] width 8 height 8
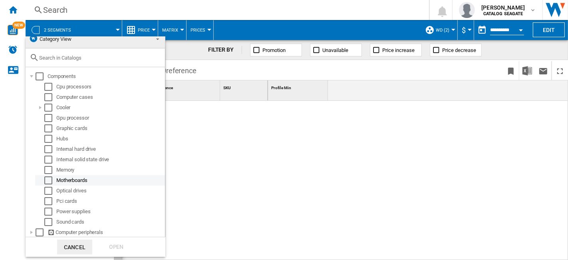
scroll to position [11, 0]
click at [52, 144] on md-checkbox "Select" at bounding box center [50, 148] width 12 height 8
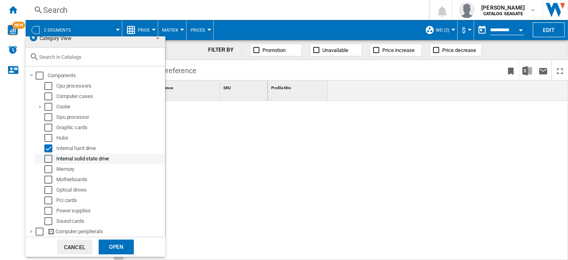
click at [50, 155] on div "Select" at bounding box center [48, 159] width 8 height 8
click at [32, 73] on div at bounding box center [32, 75] width 8 height 8
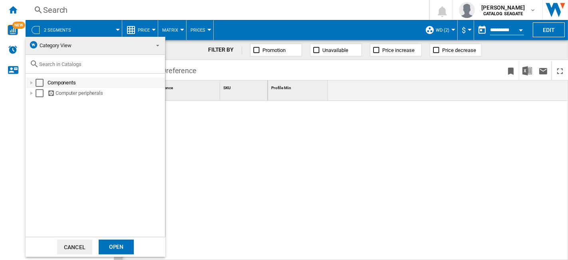
scroll to position [0, 0]
click at [32, 94] on div at bounding box center [32, 93] width 8 height 8
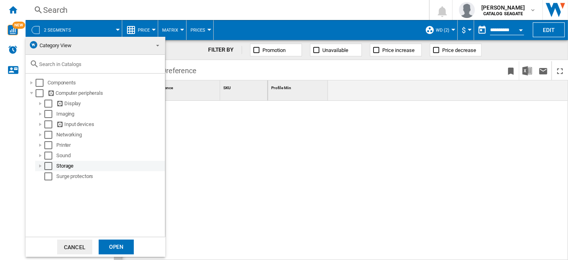
click at [41, 169] on div at bounding box center [40, 166] width 8 height 8
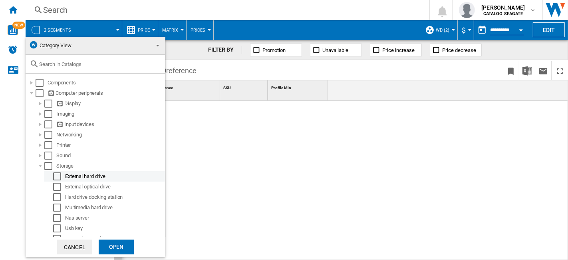
click at [58, 177] on div "Select" at bounding box center [57, 176] width 8 height 8
click at [116, 239] on div "Open" at bounding box center [116, 246] width 35 height 15
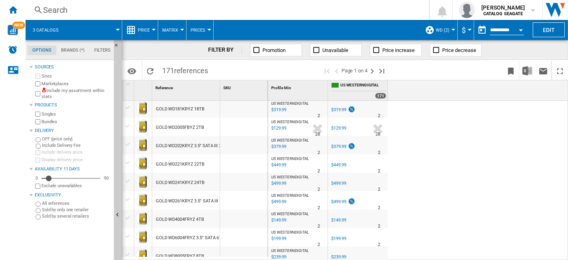
scroll to position [768, 0]
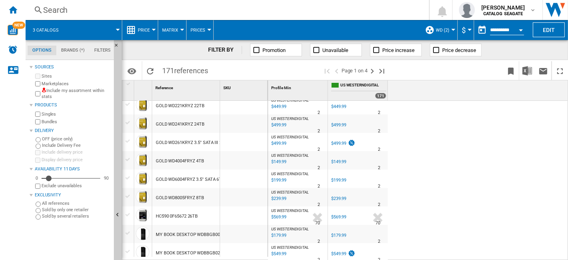
click at [453, 29] on div at bounding box center [453, 30] width 4 height 2
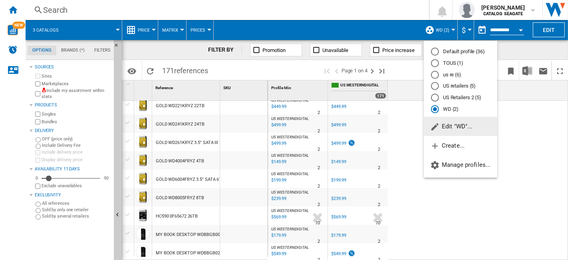
click at [453, 28] on md-backdrop at bounding box center [284, 130] width 568 height 260
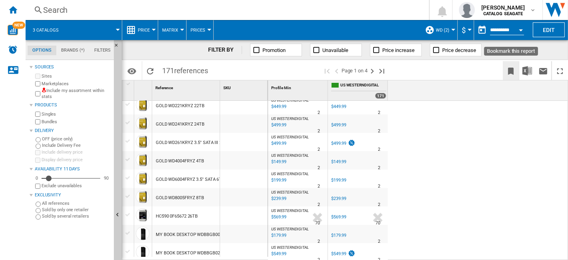
click at [508, 69] on ng-md-icon "Bookmark this report" at bounding box center [511, 71] width 10 height 10
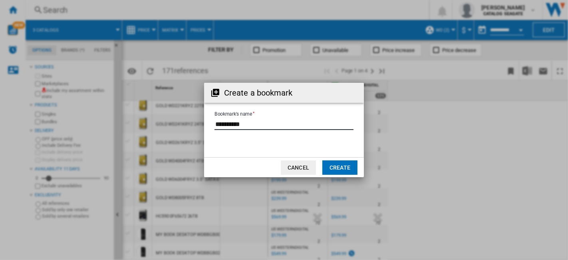
click at [286, 129] on input "Bookmark's name" at bounding box center [283, 124] width 139 height 12
drag, startPoint x: 276, startPoint y: 126, endPoint x: 202, endPoint y: 122, distance: 73.6
click at [202, 122] on div "Create a bookmark Bookmark's name Cancel Create" at bounding box center [284, 130] width 568 height 260
type input "*********"
click at [341, 166] on button "Create" at bounding box center [339, 167] width 35 height 14
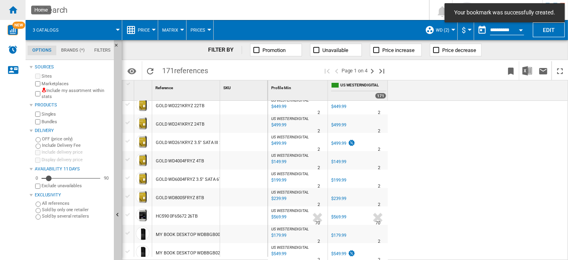
click at [20, 8] on div "Home" at bounding box center [13, 10] width 26 height 20
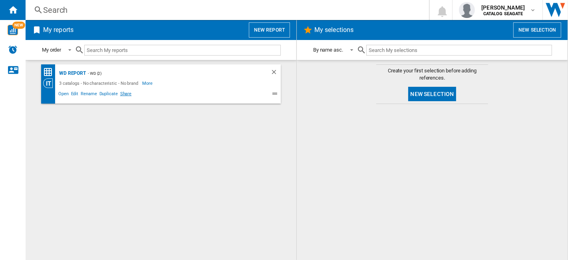
click at [126, 96] on span "Share" at bounding box center [126, 95] width 14 height 10
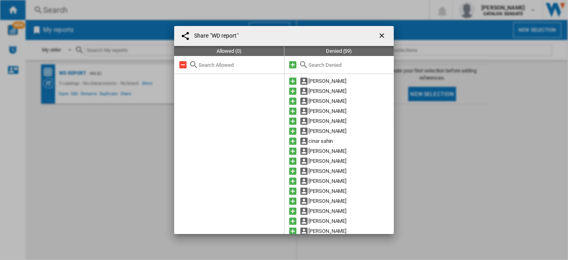
click at [382, 36] on ng-md-icon "getI18NText('BUTTONS.CLOSE_DIALOG')" at bounding box center [383, 37] width 10 height 10
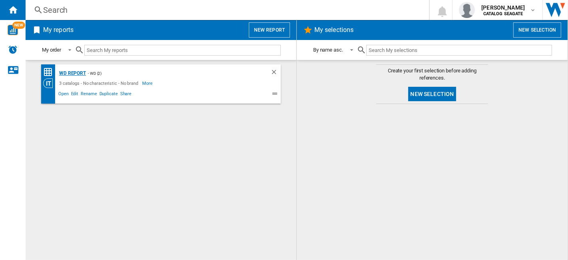
click at [72, 75] on div "WD report" at bounding box center [71, 73] width 29 height 10
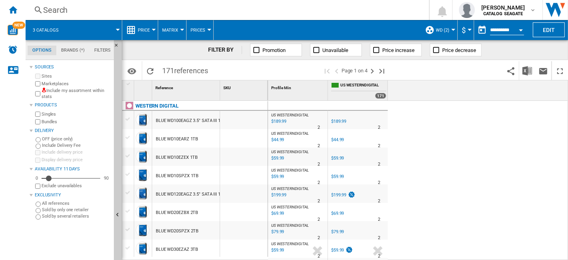
click at [451, 33] on button "WD (2)" at bounding box center [445, 30] width 18 height 20
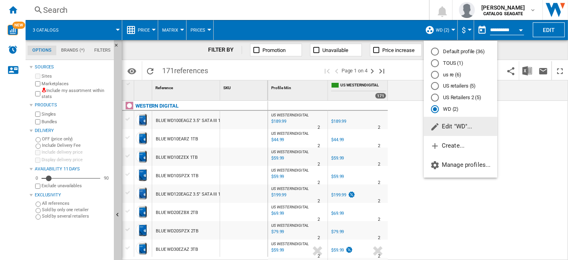
click at [460, 129] on span "Edit "WD"..." at bounding box center [451, 126] width 42 height 7
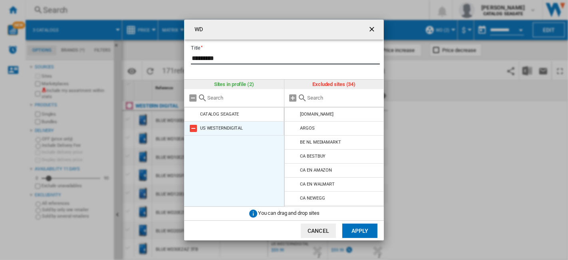
type input "*********"
click at [188, 125] on li "US WESTERNDIGITAL" at bounding box center [234, 128] width 100 height 14
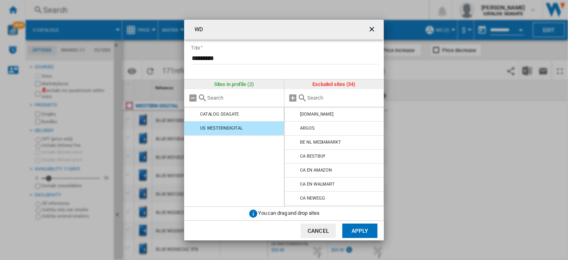
click at [328, 99] on input "WD Title ..." at bounding box center [344, 98] width 73 height 6
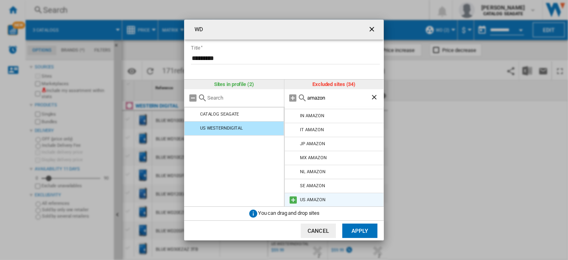
type input "amazon"
click at [296, 198] on md-icon "WD Title ..." at bounding box center [294, 200] width 10 height 10
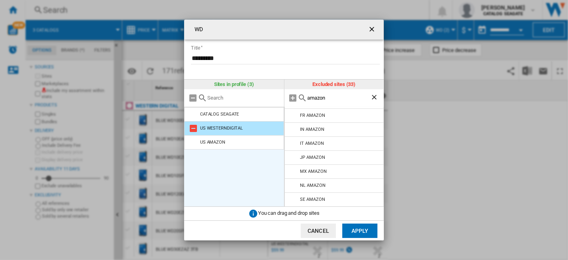
click at [197, 127] on md-icon "WD Title ..." at bounding box center [194, 128] width 10 height 10
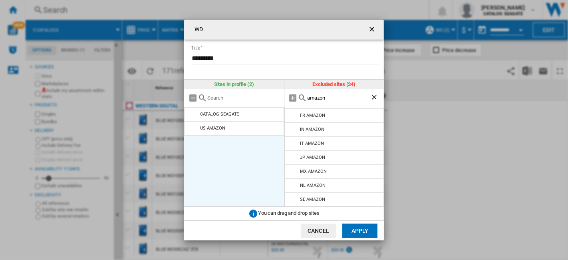
click at [363, 232] on button "Apply" at bounding box center [359, 230] width 35 height 14
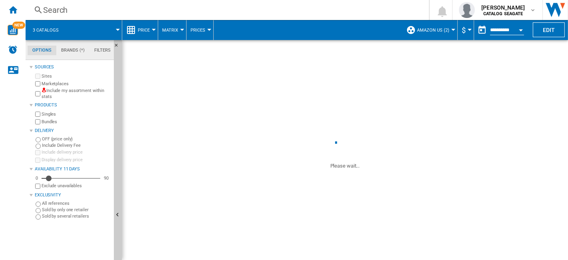
click at [116, 28] on span at bounding box center [94, 30] width 48 height 20
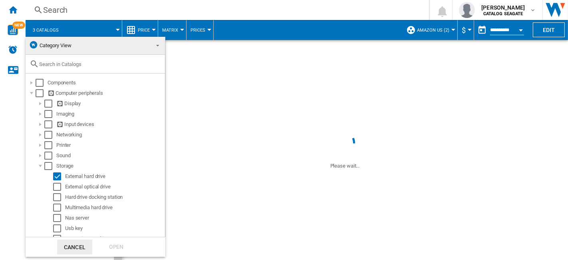
click at [116, 28] on md-backdrop at bounding box center [284, 130] width 568 height 260
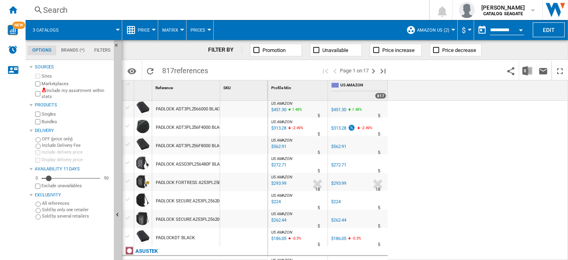
scroll to position [577, 0]
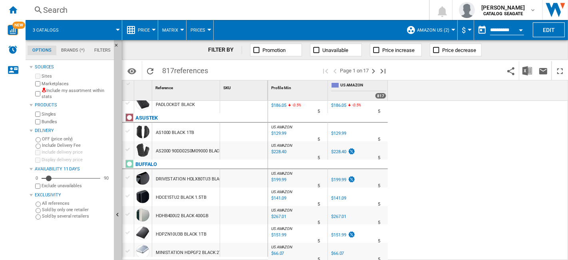
click at [115, 31] on span at bounding box center [94, 30] width 48 height 20
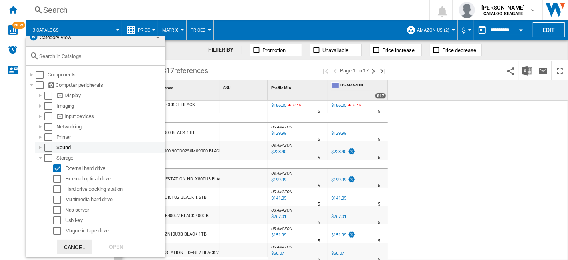
scroll to position [0, 0]
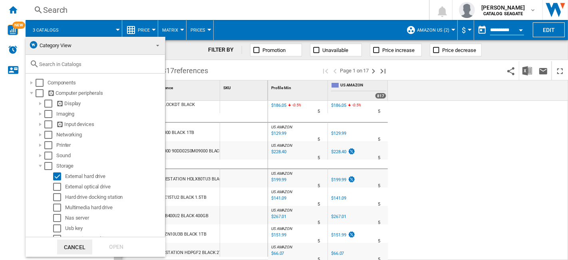
click at [154, 48] on span at bounding box center [156, 44] width 10 height 11
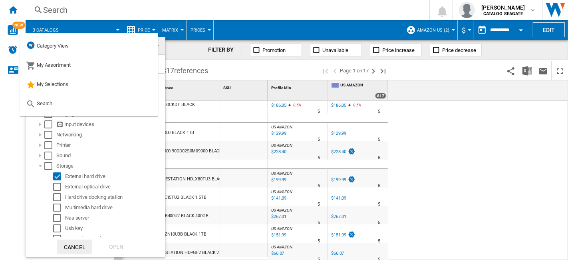
click at [391, 6] on md-backdrop at bounding box center [284, 130] width 568 height 260
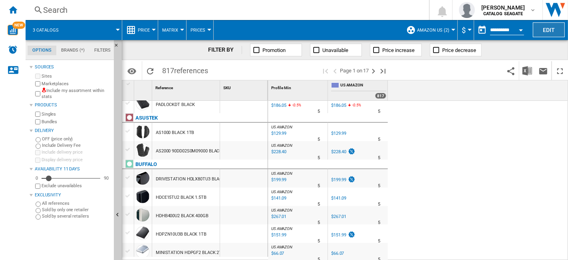
click at [557, 30] on button "Edit" at bounding box center [549, 29] width 32 height 15
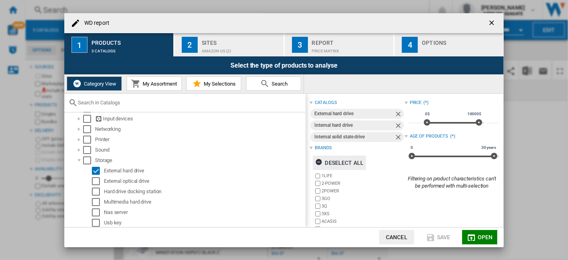
scroll to position [76, 0]
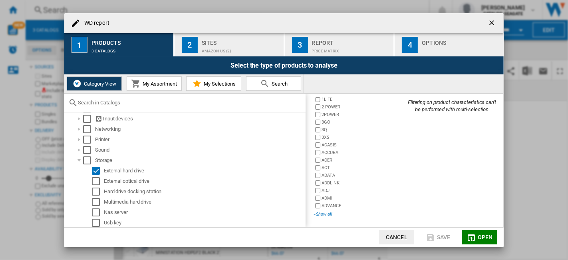
click at [328, 215] on div "+Show all" at bounding box center [359, 214] width 91 height 6
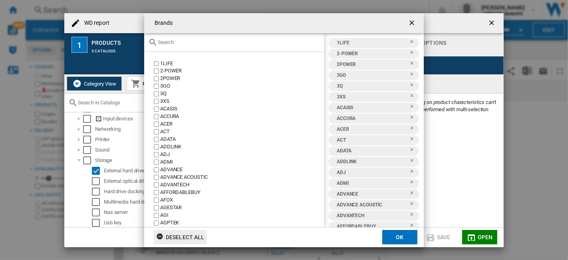
click at [192, 236] on div "Deselect all" at bounding box center [180, 237] width 48 height 14
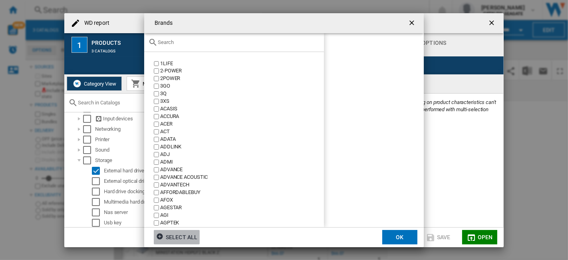
click at [204, 46] on div at bounding box center [234, 42] width 180 height 19
click at [204, 45] on div at bounding box center [234, 42] width 180 height 19
click at [210, 42] on input "text" at bounding box center [239, 42] width 162 height 6
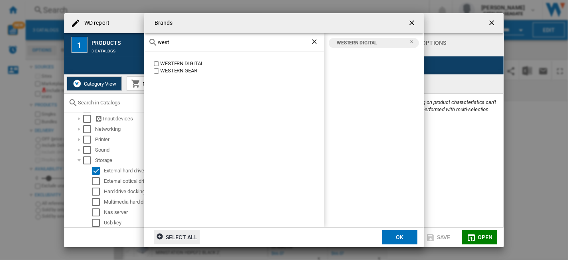
click at [208, 37] on div "west" at bounding box center [234, 42] width 180 height 19
click at [164, 42] on input "west" at bounding box center [234, 42] width 153 height 6
drag, startPoint x: 191, startPoint y: 40, endPoint x: 105, endPoint y: 40, distance: 85.9
click at [105, 40] on div "Brands tos TOSHIBA TOSHIBA WESTERN DIGITAL Select all OK" at bounding box center [284, 130] width 568 height 260
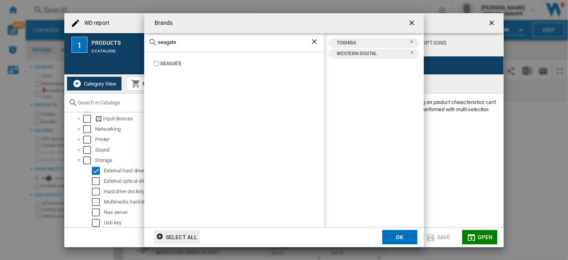
type input "seagate"
drag, startPoint x: 399, startPoint y: 233, endPoint x: 489, endPoint y: 240, distance: 90.5
click at [398, 233] on button "OK" at bounding box center [399, 237] width 35 height 14
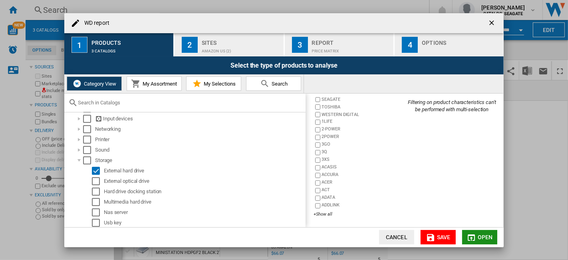
click at [484, 236] on span "Open" at bounding box center [485, 237] width 15 height 6
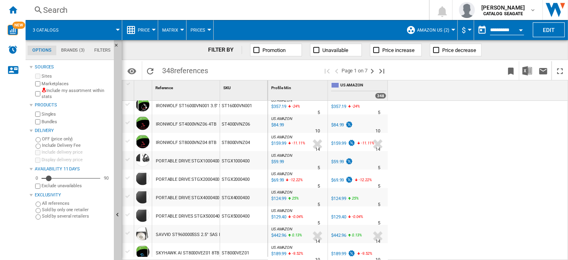
scroll to position [768, 0]
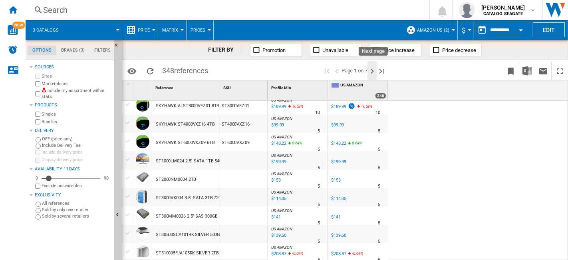
click at [372, 69] on ng-md-icon "Next page" at bounding box center [372, 71] width 10 height 10
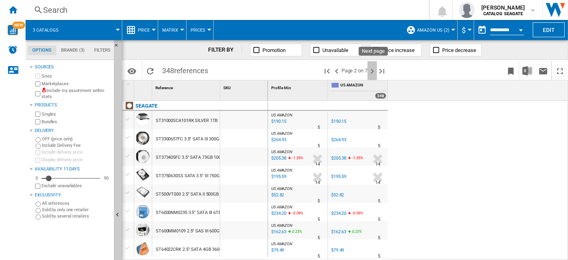
click at [371, 68] on ng-md-icon "Next page" at bounding box center [372, 71] width 10 height 10
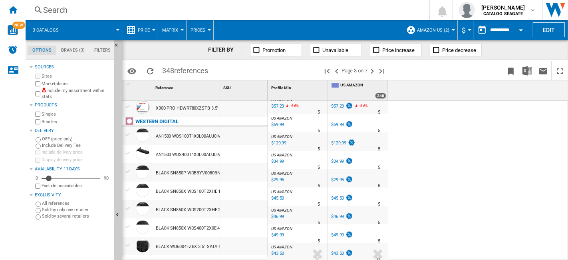
scroll to position [778, 0]
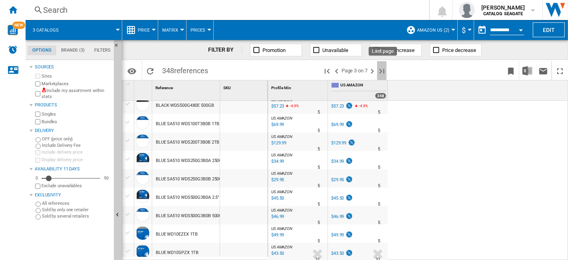
click at [383, 74] on ng-md-icon "Last page" at bounding box center [382, 71] width 10 height 10
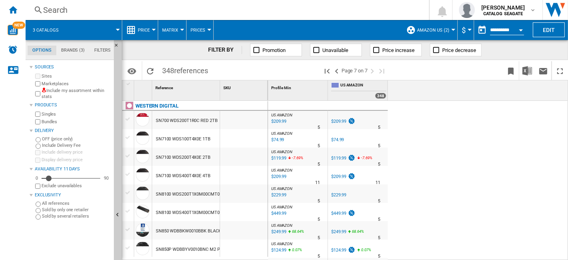
click at [152, 30] on div at bounding box center [154, 30] width 4 height 2
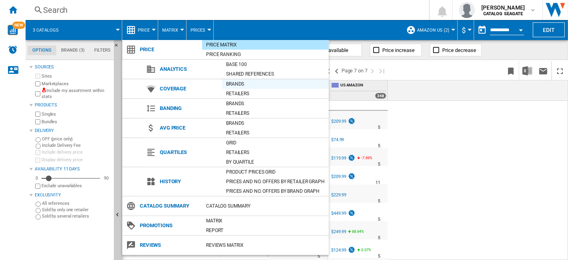
click at [242, 84] on div "Brands" at bounding box center [275, 84] width 107 height 8
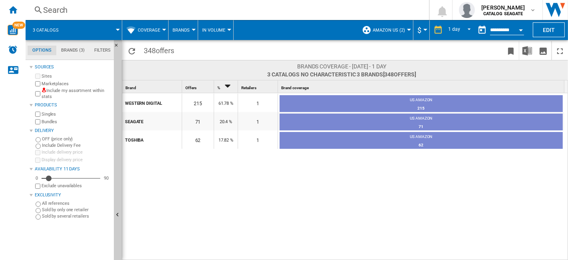
click at [160, 32] on button "Coverage" at bounding box center [151, 30] width 26 height 20
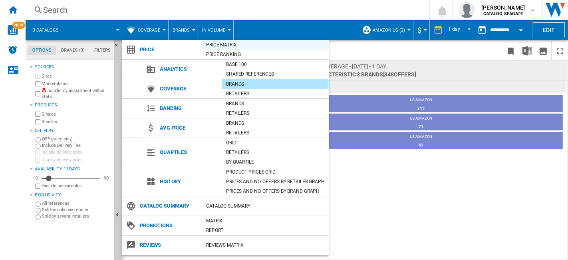
click at [226, 45] on div "Price Matrix" at bounding box center [265, 45] width 127 height 8
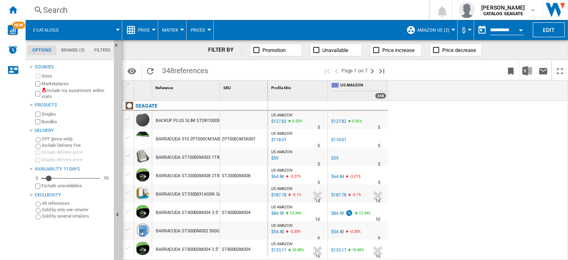
click at [170, 157] on div "BARRACUDA ST1000DM003 1TB" at bounding box center [188, 157] width 64 height 18
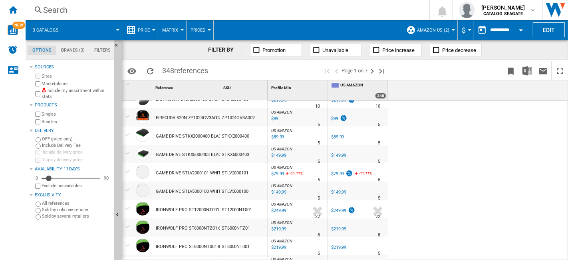
scroll to position [222, 0]
click at [193, 153] on div "GAME DRIVE STKX5000403 BLACK 5TB" at bounding box center [194, 154] width 77 height 18
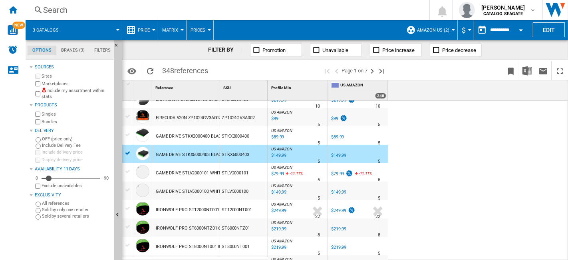
click at [197, 171] on div "GAME DRIVE STLV2000101 WHITE 2TB" at bounding box center [194, 173] width 77 height 18
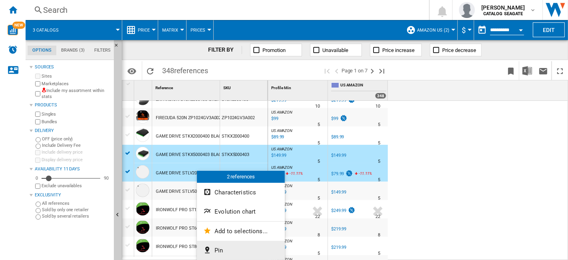
click at [240, 246] on button "Pin" at bounding box center [241, 249] width 88 height 19
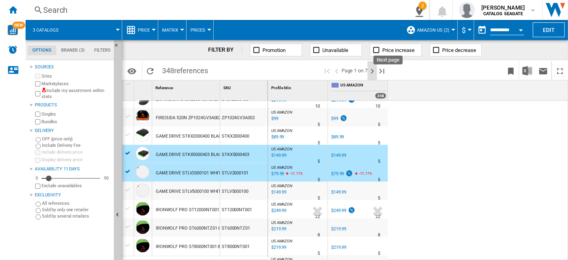
click at [376, 73] on ng-md-icon "Next page" at bounding box center [372, 71] width 10 height 10
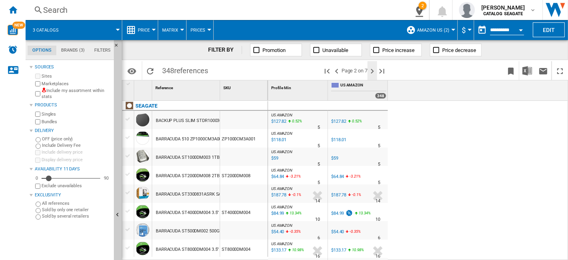
click at [368, 71] on ng-md-icon "Next page" at bounding box center [372, 71] width 10 height 10
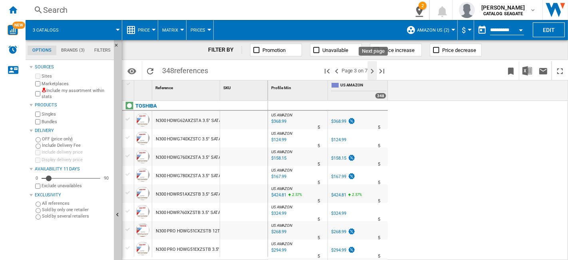
click at [369, 71] on ng-md-icon "Next page" at bounding box center [372, 71] width 10 height 10
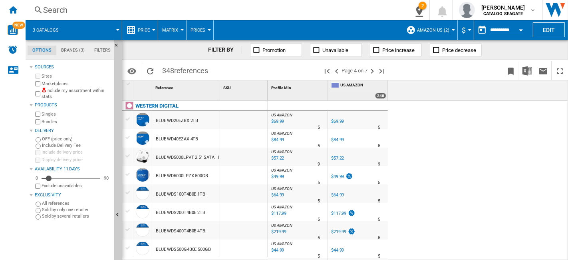
click at [191, 155] on div "BLUE WD5000LPVT 2.5" SATA III 500GB 5400 8MB" at bounding box center [205, 157] width 98 height 18
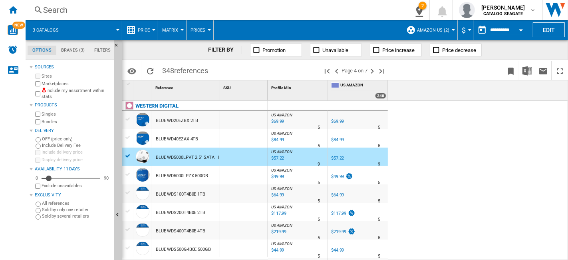
click at [189, 175] on div "BLUE WD5000LPZX 500GB" at bounding box center [182, 176] width 52 height 18
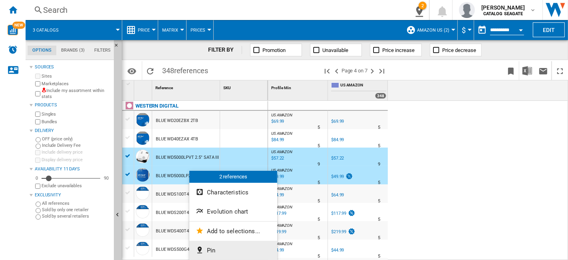
click at [218, 249] on button "Pin" at bounding box center [233, 249] width 88 height 19
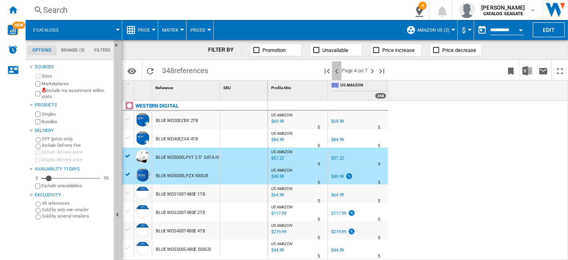
click at [336, 72] on ng-md-icon ">Previous page" at bounding box center [337, 71] width 10 height 10
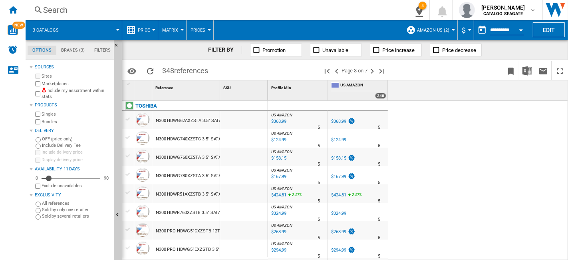
click at [187, 124] on div "N300 HDWG62AXZSTA 3.5" SATA III 20TB 7200" at bounding box center [202, 120] width 93 height 18
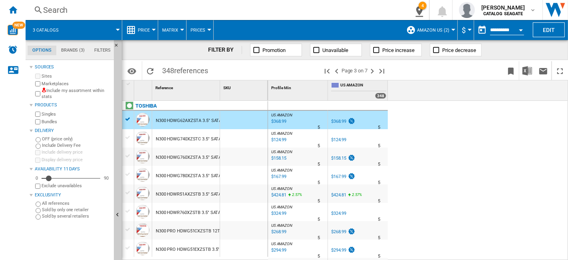
click at [187, 139] on div "N300 HDWG740XZSTC 3.5" SATA III 4TB 7200 512MB" at bounding box center [208, 139] width 105 height 18
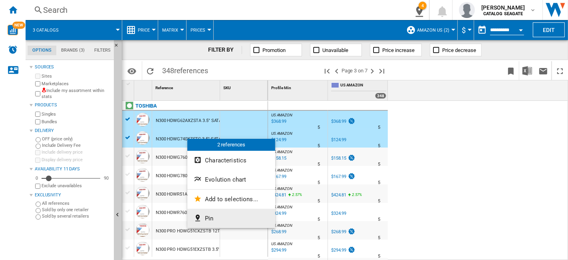
click at [228, 218] on button "Pin" at bounding box center [231, 217] width 88 height 19
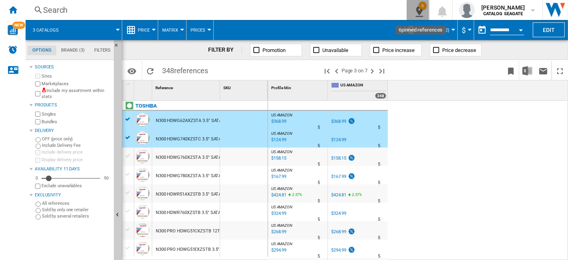
click at [422, 13] on ng-md-icon "6\a pinned references" at bounding box center [418, 10] width 10 height 10
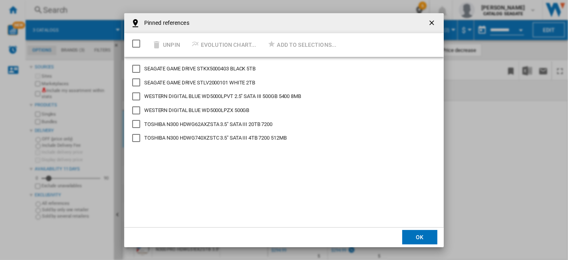
click at [136, 44] on div "Select/deselect all" at bounding box center [136, 44] width 8 height 8
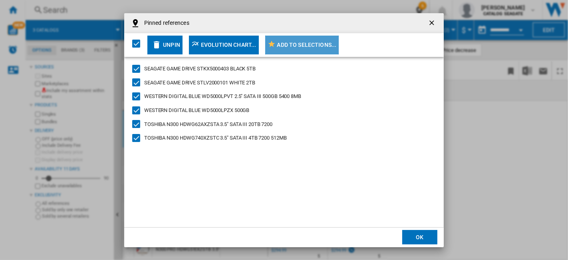
click at [314, 45] on div "Add to selections..." at bounding box center [307, 45] width 60 height 14
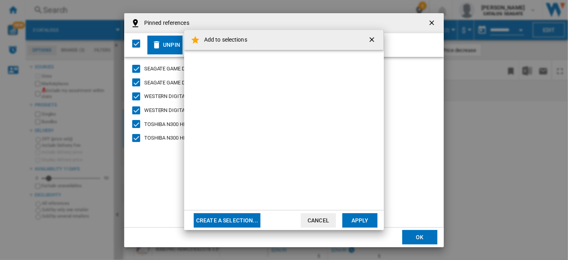
click at [237, 216] on button "Create a selection..." at bounding box center [227, 220] width 67 height 14
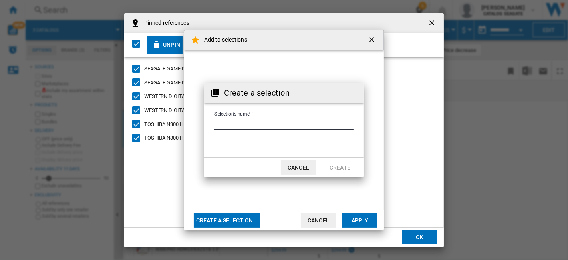
click at [248, 123] on input "Selection's name'" at bounding box center [283, 124] width 139 height 12
type input "**********"
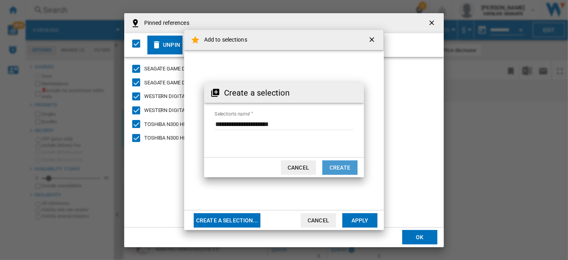
click at [347, 166] on button "Create" at bounding box center [339, 167] width 35 height 14
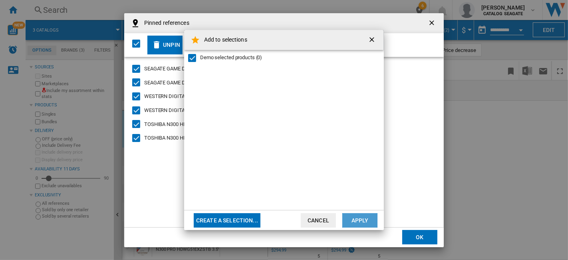
click at [365, 220] on button "Apply" at bounding box center [359, 220] width 35 height 14
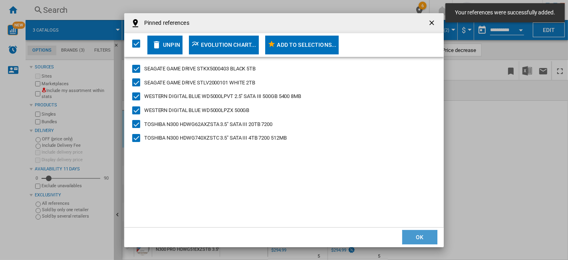
click at [420, 236] on button "OK" at bounding box center [419, 237] width 35 height 14
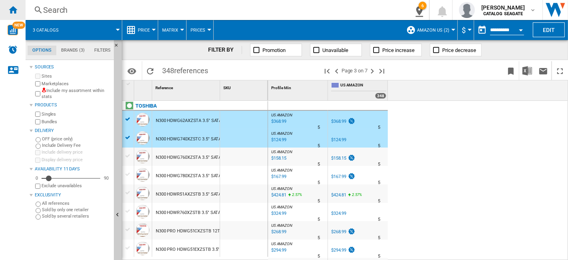
click at [12, 13] on ng-md-icon "Home" at bounding box center [13, 10] width 10 height 10
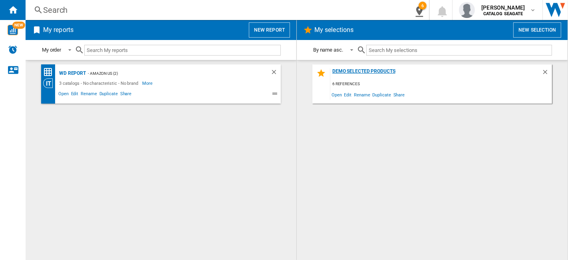
click at [378, 71] on div "Demo selected products" at bounding box center [435, 73] width 211 height 11
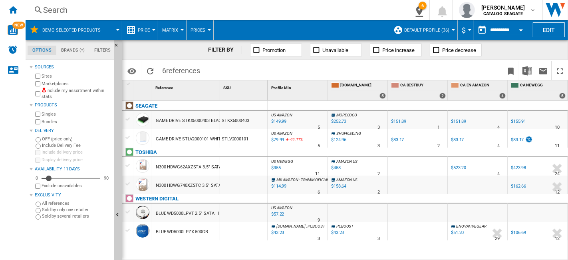
click at [452, 30] on div at bounding box center [453, 30] width 4 height 2
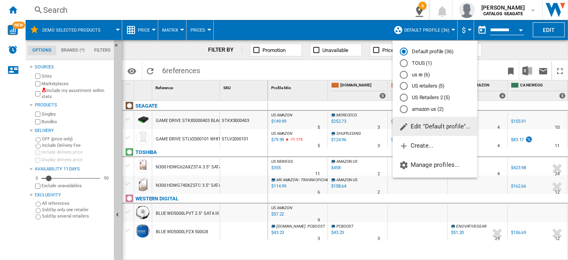
click at [437, 85] on md-radio-button "US retailers (5)" at bounding box center [435, 86] width 70 height 8
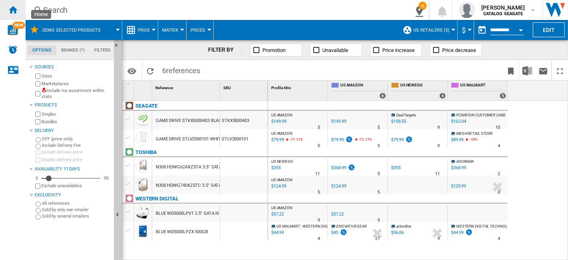
click at [23, 13] on div "Home" at bounding box center [13, 10] width 26 height 20
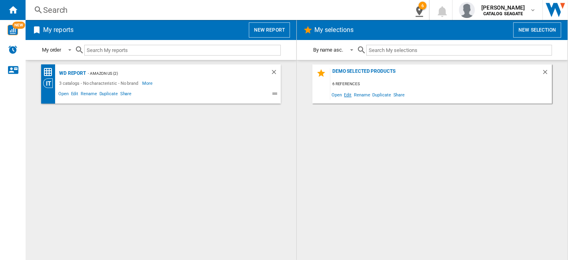
click at [347, 97] on span "Edit" at bounding box center [348, 94] width 10 height 11
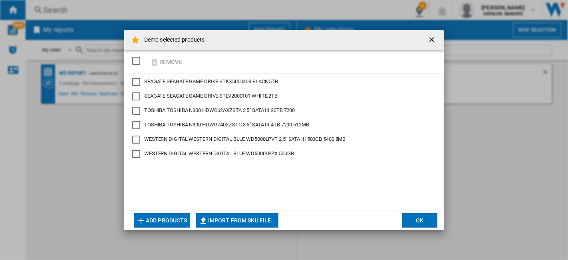
click at [179, 222] on button "Add products" at bounding box center [162, 220] width 56 height 14
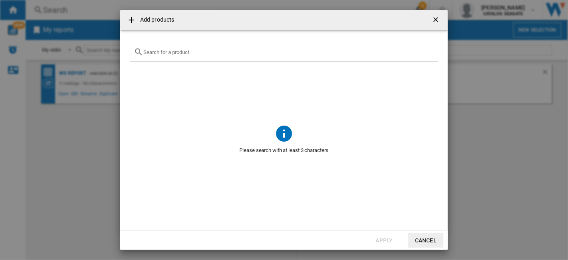
click at [173, 47] on div at bounding box center [284, 52] width 308 height 19
click at [439, 18] on ng-md-icon "getI18NText('BUTTONS.CLOSE_DIALOG')" at bounding box center [437, 21] width 10 height 10
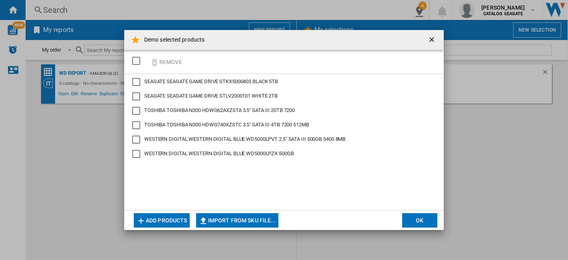
click at [434, 41] on ng-md-icon "getI18NText('BUTTONS.CLOSE_DIALOG')" at bounding box center [433, 41] width 10 height 10
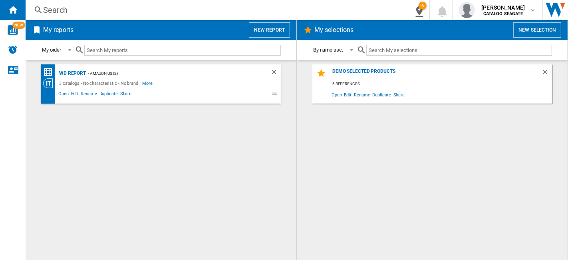
click at [544, 31] on button "New selection" at bounding box center [537, 29] width 48 height 15
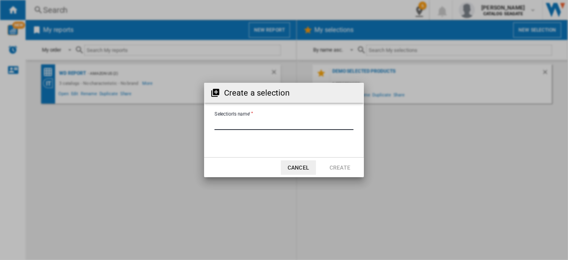
click at [274, 120] on input "Selection's name'" at bounding box center [283, 124] width 139 height 12
type input "**********"
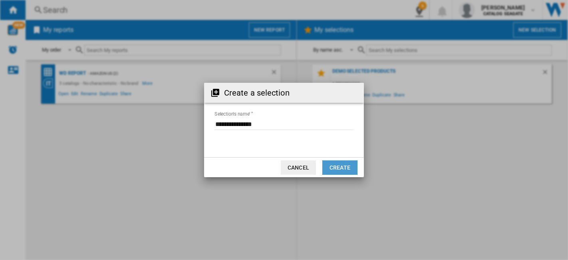
click at [348, 169] on button "Create" at bounding box center [339, 167] width 35 height 14
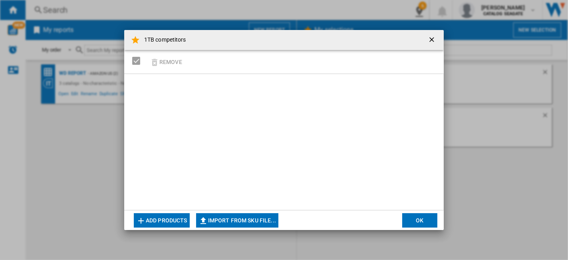
click at [168, 222] on button "Add products" at bounding box center [162, 220] width 56 height 14
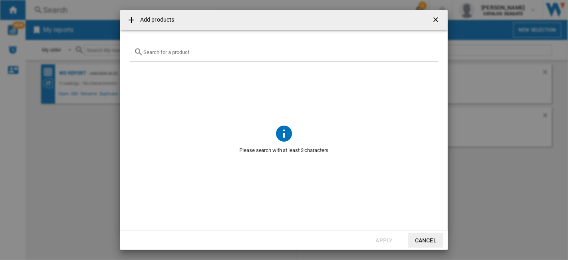
click at [208, 53] on input "Add products ..." at bounding box center [288, 52] width 291 height 6
type input "w"
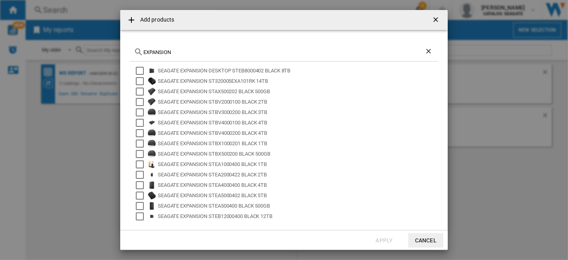
click at [165, 51] on input "EXPANSION" at bounding box center [283, 52] width 281 height 6
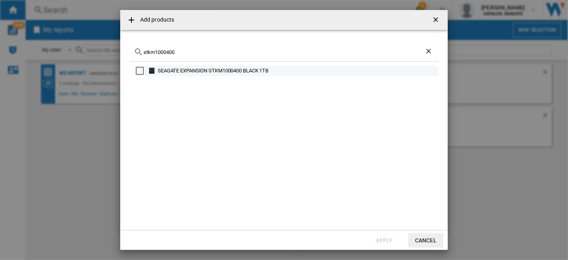
type input "stkm1000400"
click at [141, 71] on div "Select" at bounding box center [140, 71] width 8 height 8
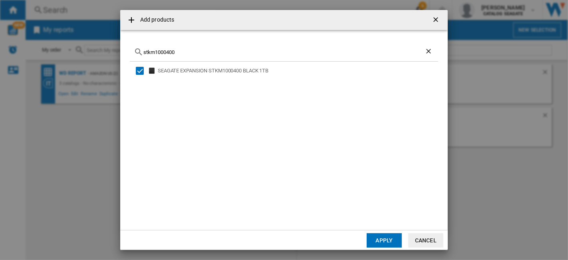
click at [390, 237] on button "Apply" at bounding box center [384, 240] width 35 height 14
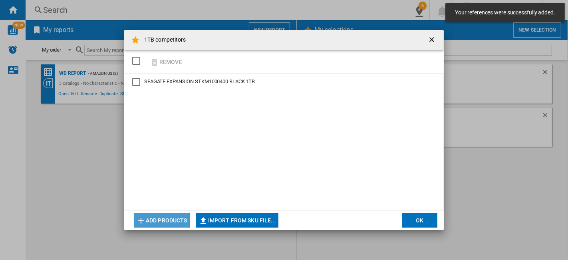
click at [170, 217] on button "Add products" at bounding box center [162, 220] width 56 height 14
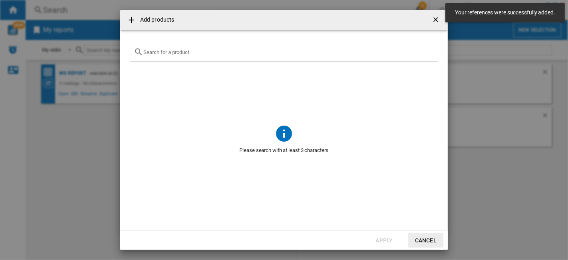
click at [200, 55] on div "Add products ..." at bounding box center [284, 52] width 308 height 19
click at [210, 50] on input "Add products ..." at bounding box center [288, 52] width 291 height 6
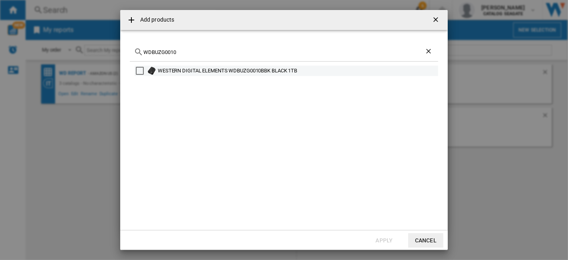
type input "WDBUZG0010"
click at [142, 71] on div "Select" at bounding box center [140, 71] width 8 height 8
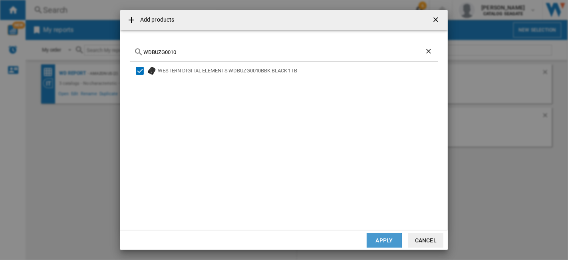
click at [387, 237] on button "Apply" at bounding box center [384, 240] width 35 height 14
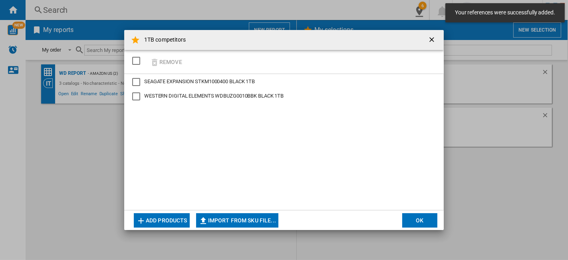
click at [182, 221] on button "Add products" at bounding box center [162, 220] width 56 height 14
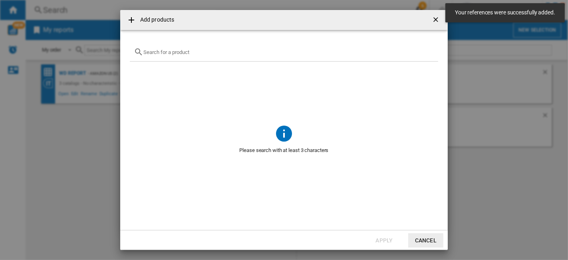
click at [192, 48] on div "Add products ..." at bounding box center [284, 52] width 308 height 19
click at [192, 52] on input "Add products ..." at bounding box center [288, 52] width 291 height 6
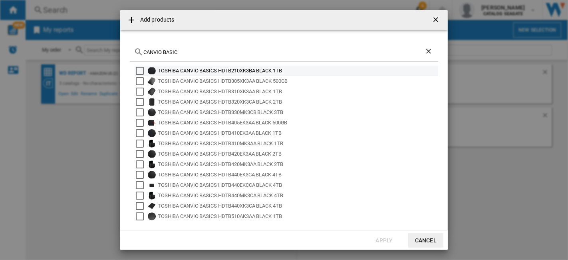
type input "CANVIO BASIC"
click at [143, 70] on div "Select" at bounding box center [140, 71] width 8 height 8
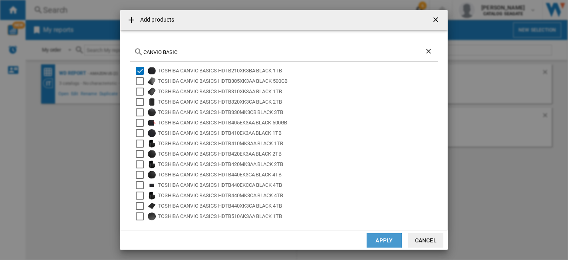
click at [387, 238] on button "Apply" at bounding box center [384, 240] width 35 height 14
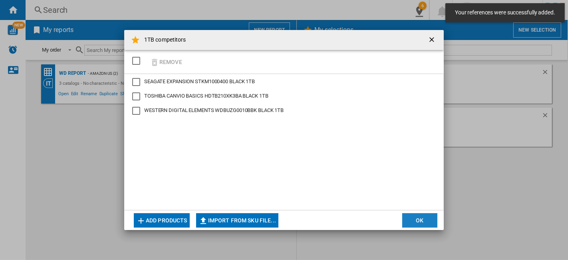
click at [413, 218] on button "OK" at bounding box center [419, 220] width 35 height 14
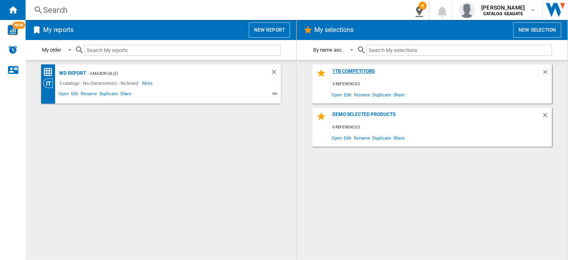
click at [354, 71] on div "1TB competitors" at bounding box center [435, 73] width 211 height 11
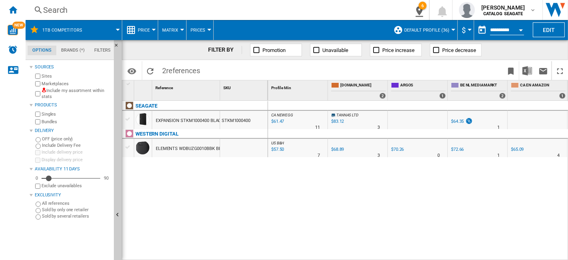
click at [452, 30] on div at bounding box center [453, 30] width 4 height 2
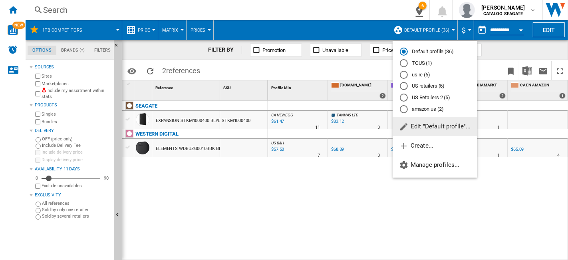
click at [436, 89] on md-radio-button "US retailers (5)" at bounding box center [435, 86] width 70 height 8
